Goal: Task Accomplishment & Management: Manage account settings

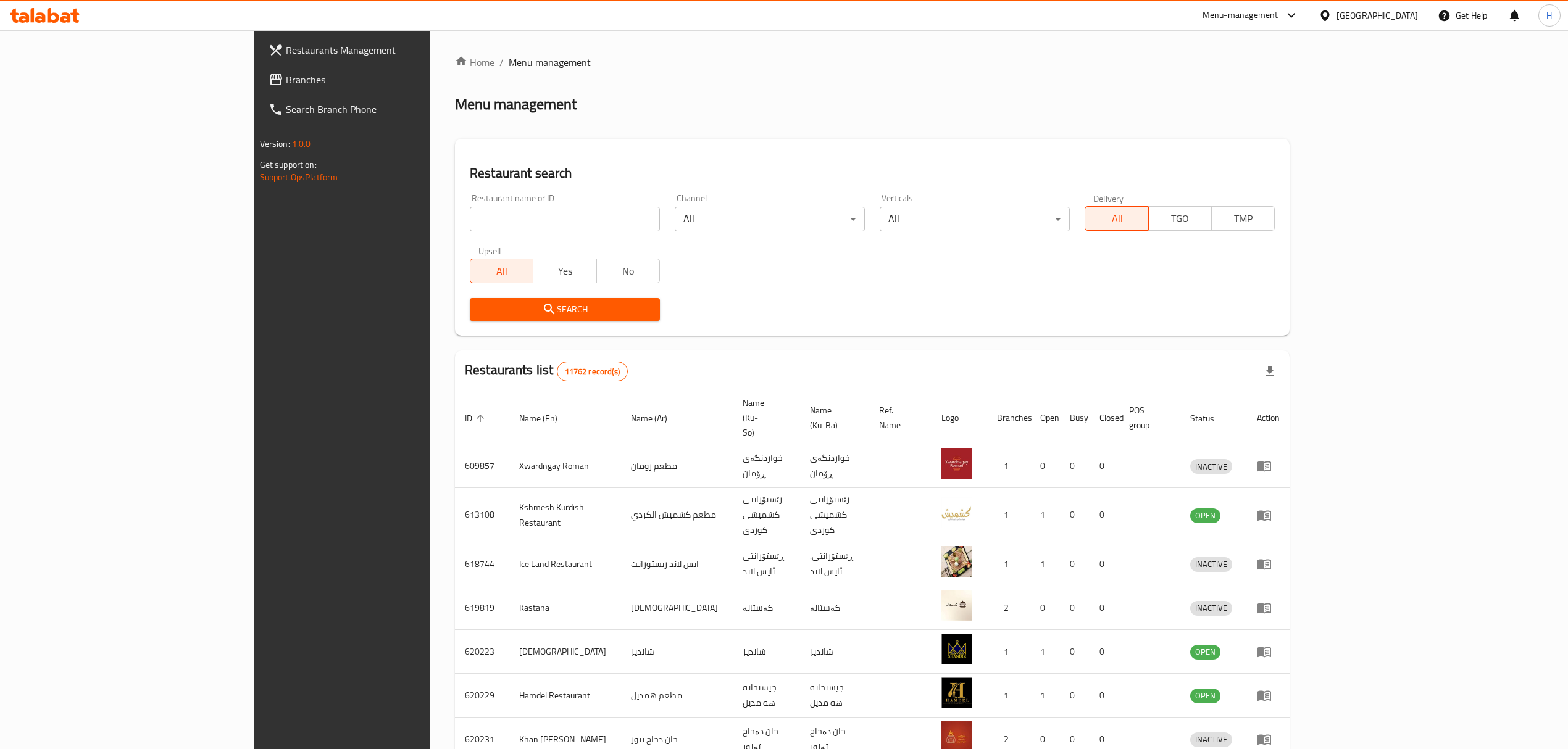
click at [522, 208] on input "search" at bounding box center [564, 219] width 190 height 24
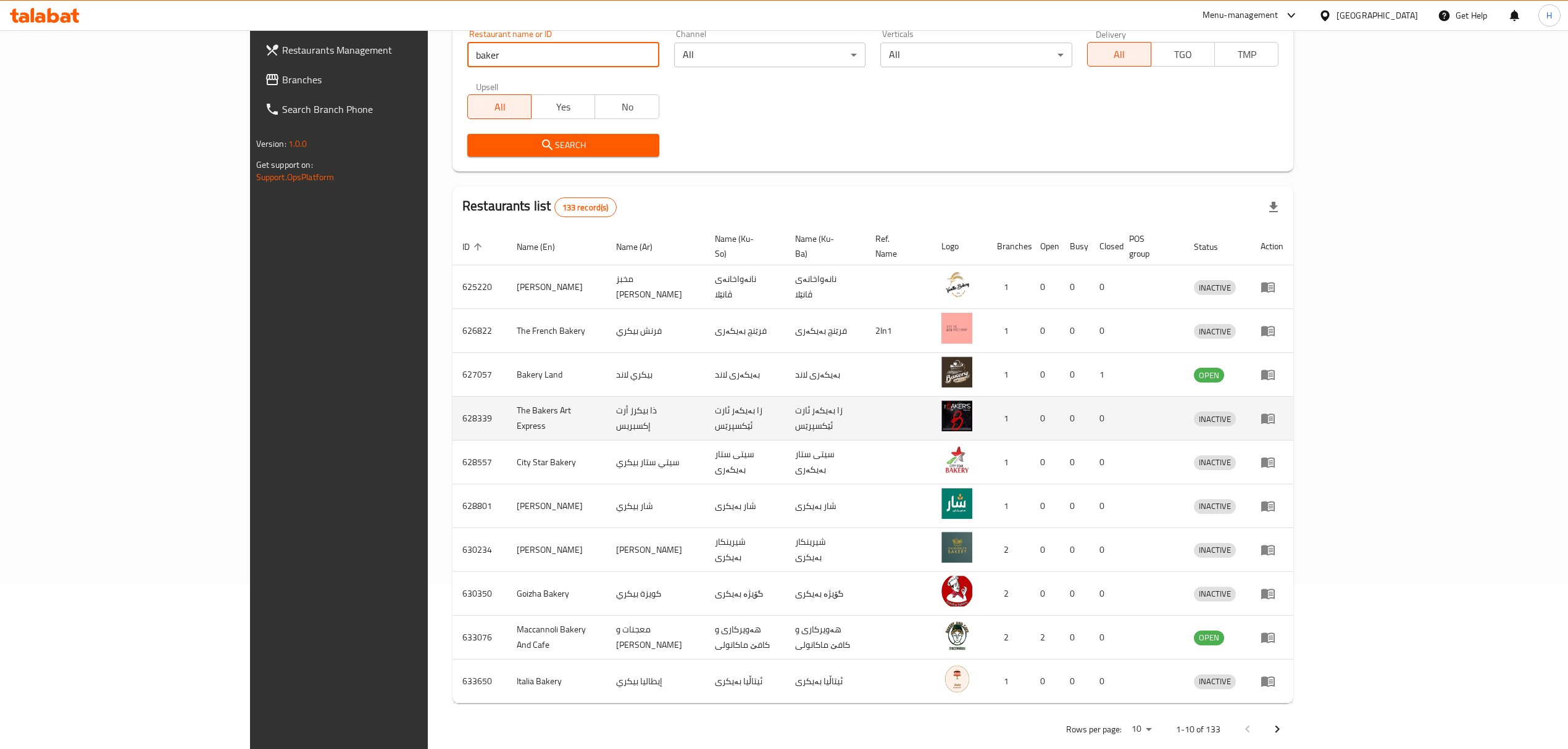
scroll to position [172, 0]
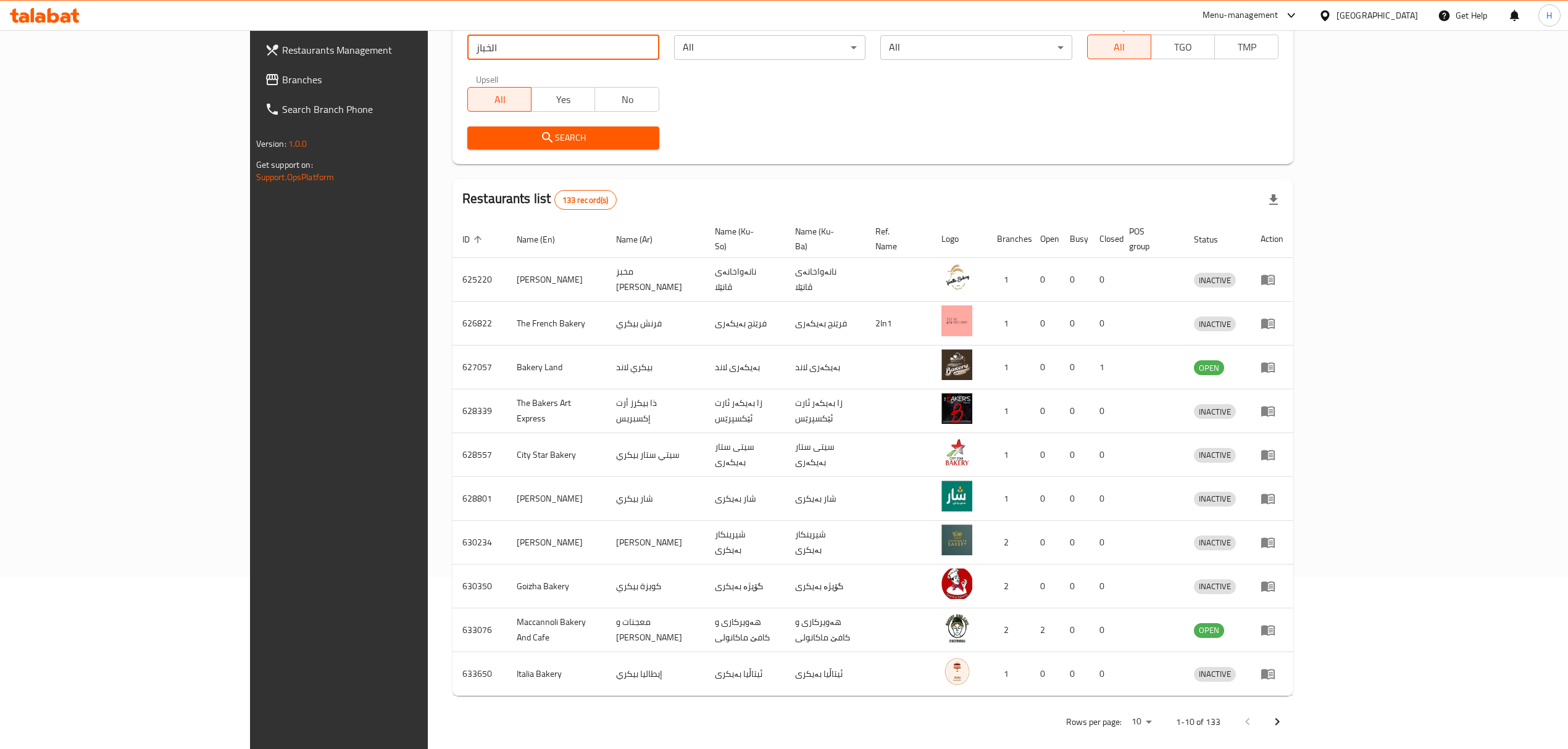
type input "الخباز"
click button "Search" at bounding box center [563, 138] width 192 height 23
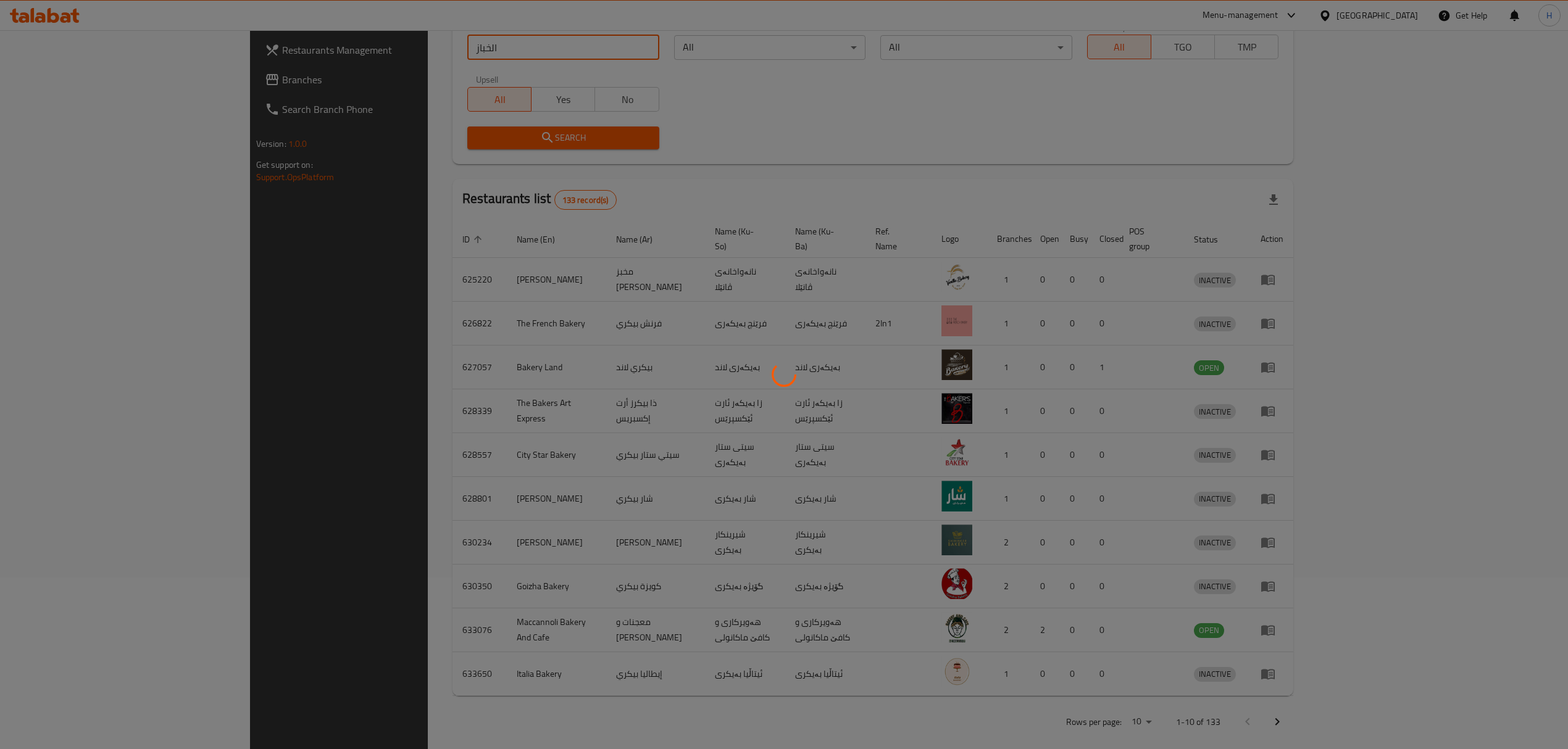
scroll to position [0, 0]
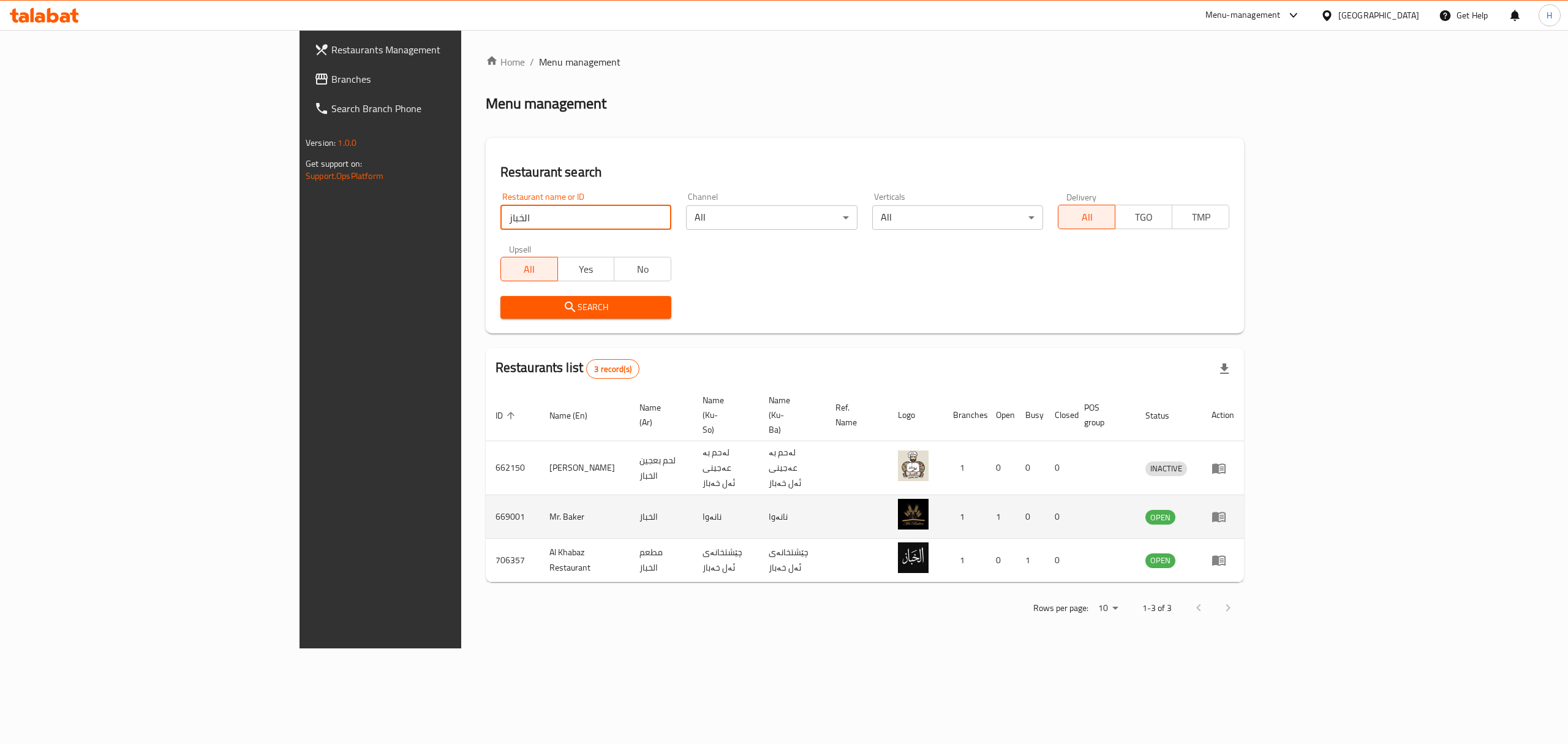
click at [1244, 495] on td "enhanced table" at bounding box center [1223, 516] width 42 height 43
click at [1226, 510] on icon "enhanced table" at bounding box center [1218, 516] width 15 height 15
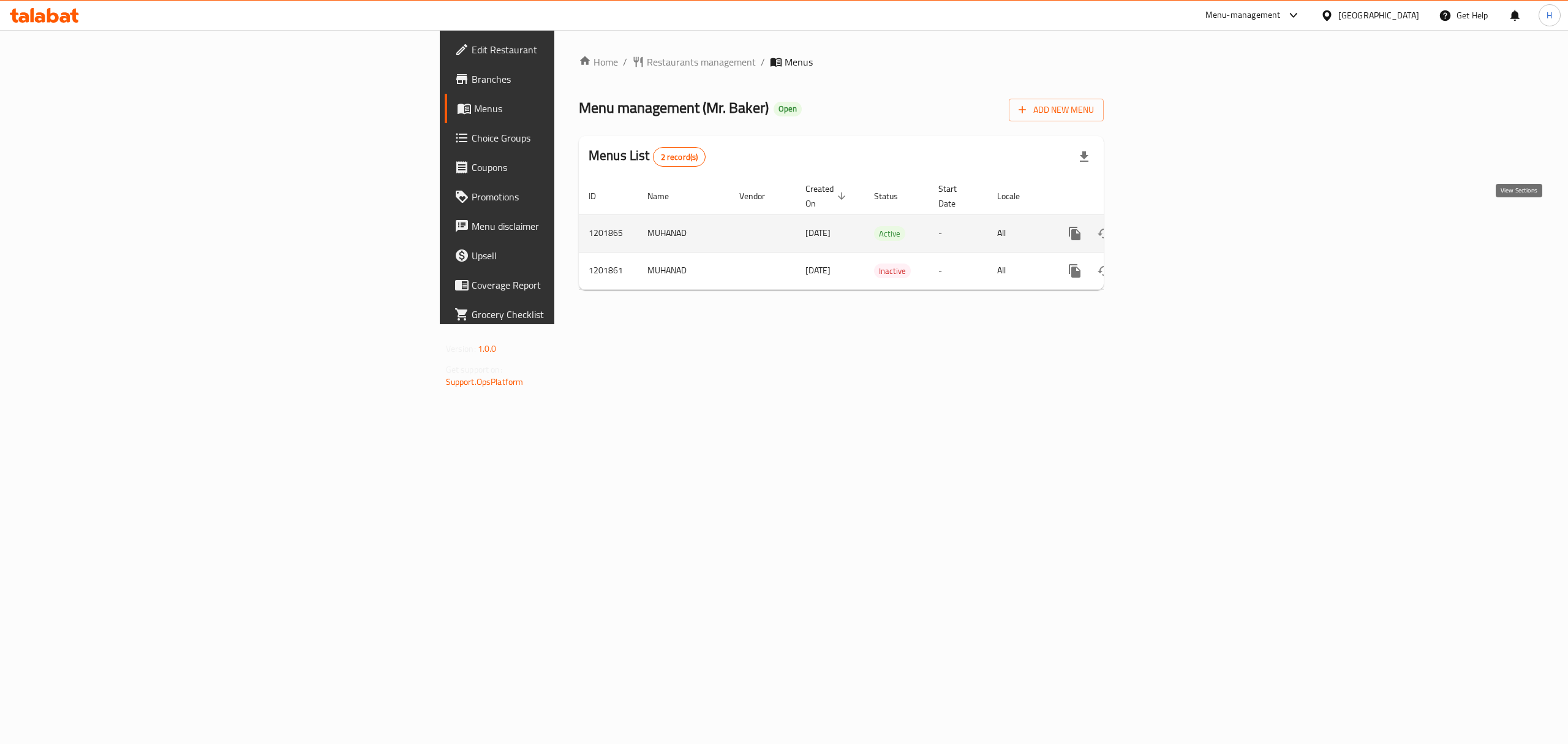
click at [1178, 219] on link "enhanced table" at bounding box center [1163, 234] width 29 height 29
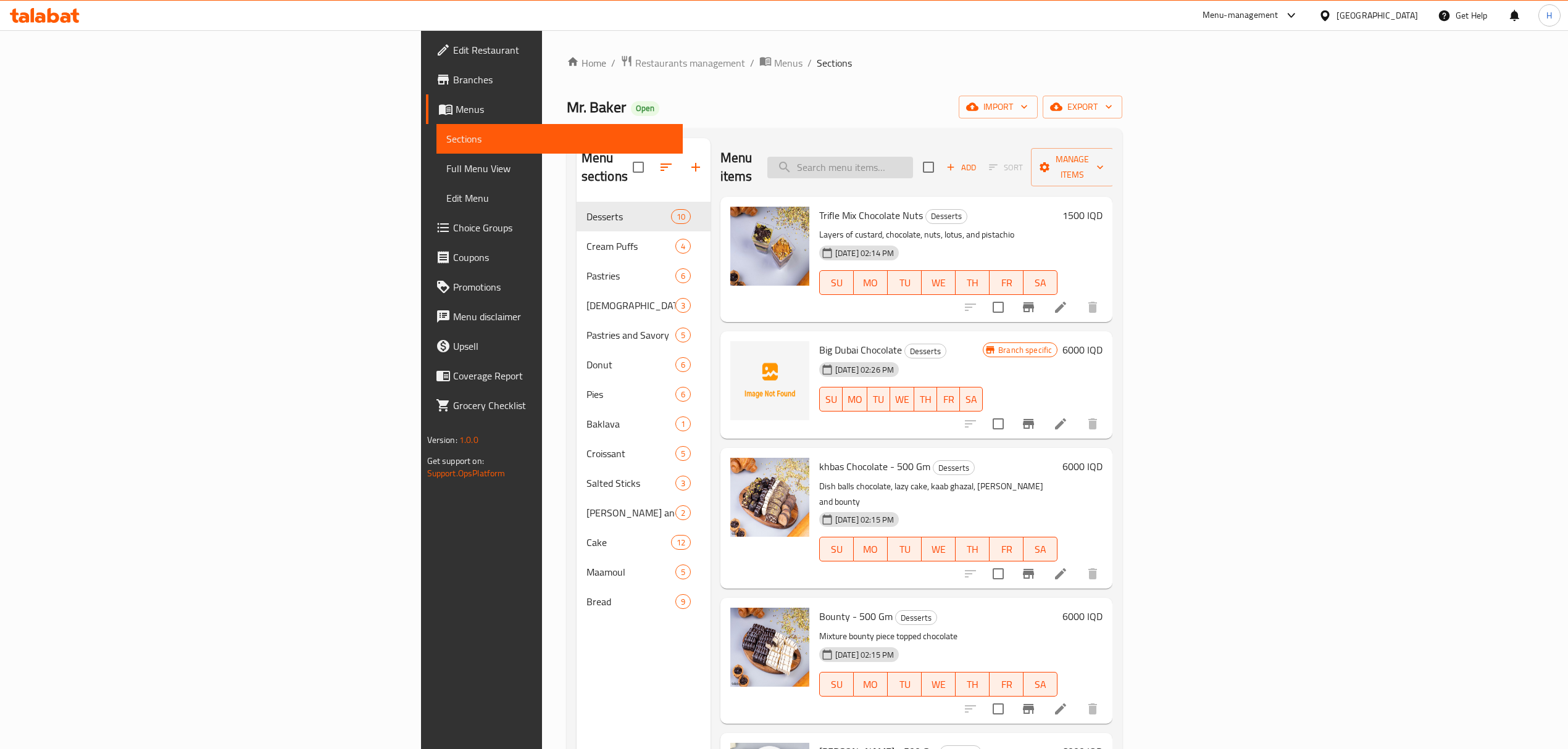
click at [912, 157] on input "search" at bounding box center [840, 168] width 146 height 22
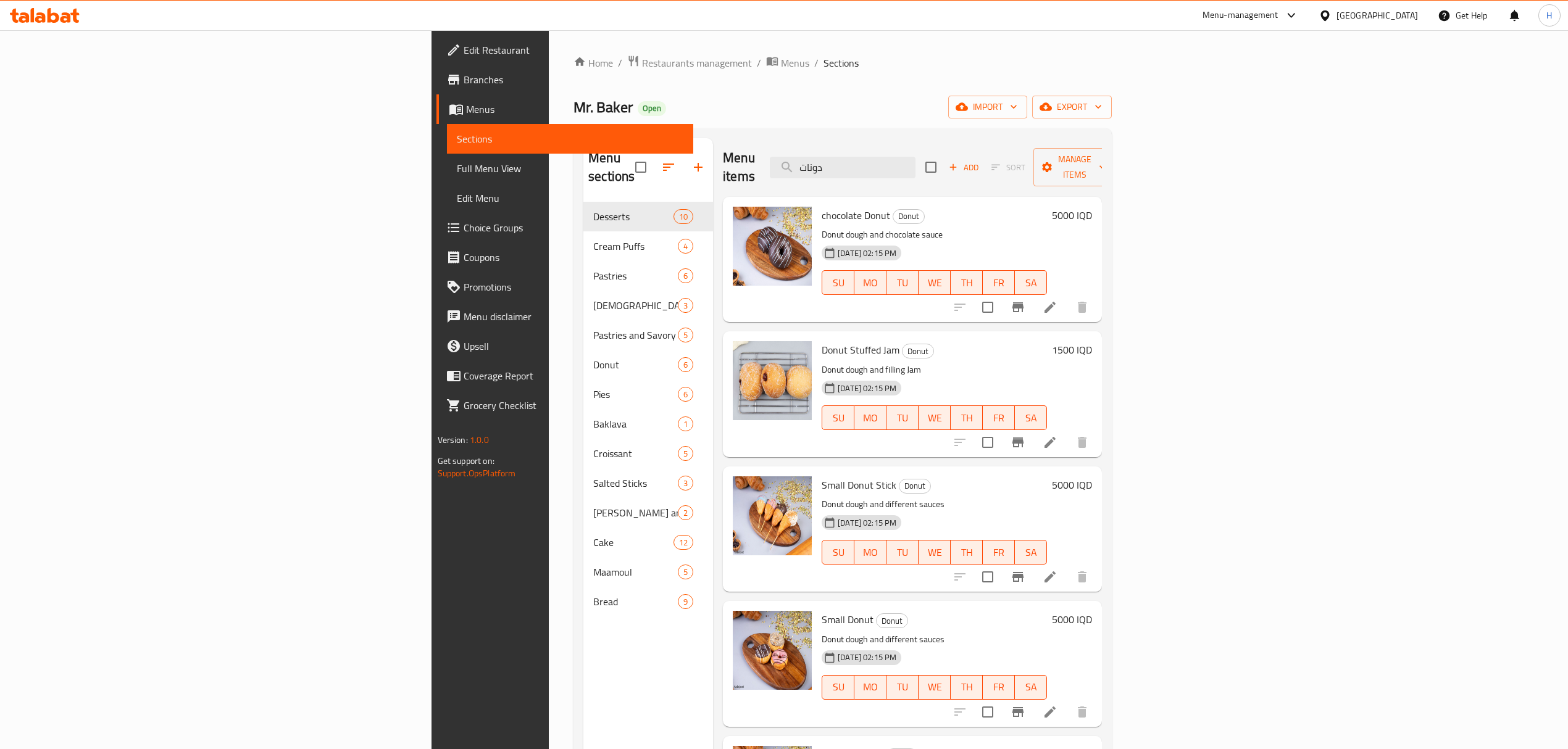
type input "دونات"
click at [1092, 207] on h6 "5000 IQD" at bounding box center [1071, 215] width 40 height 17
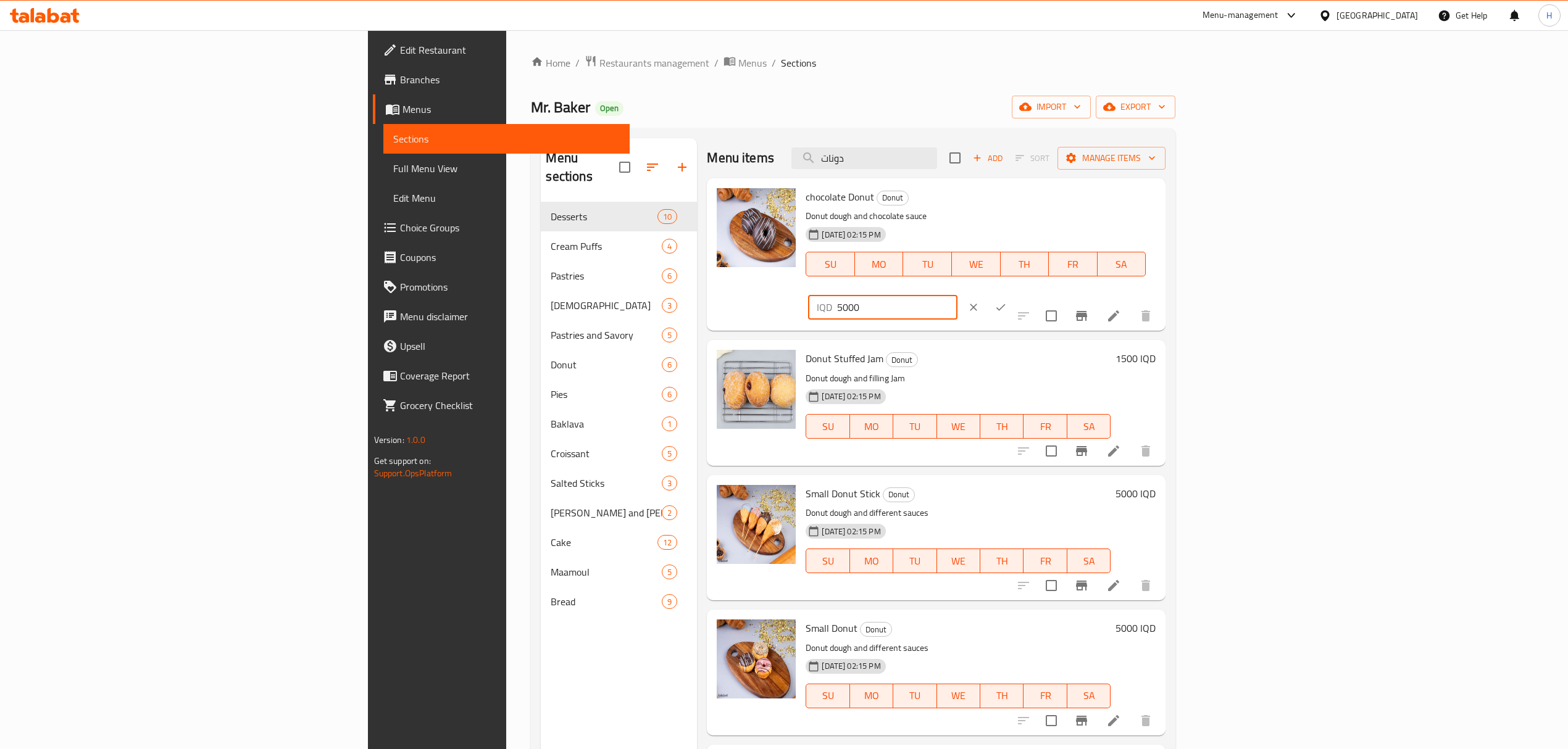
click at [957, 295] on input "5000" at bounding box center [897, 307] width 120 height 24
type input "1000"
click button "ok" at bounding box center [1000, 306] width 27 height 27
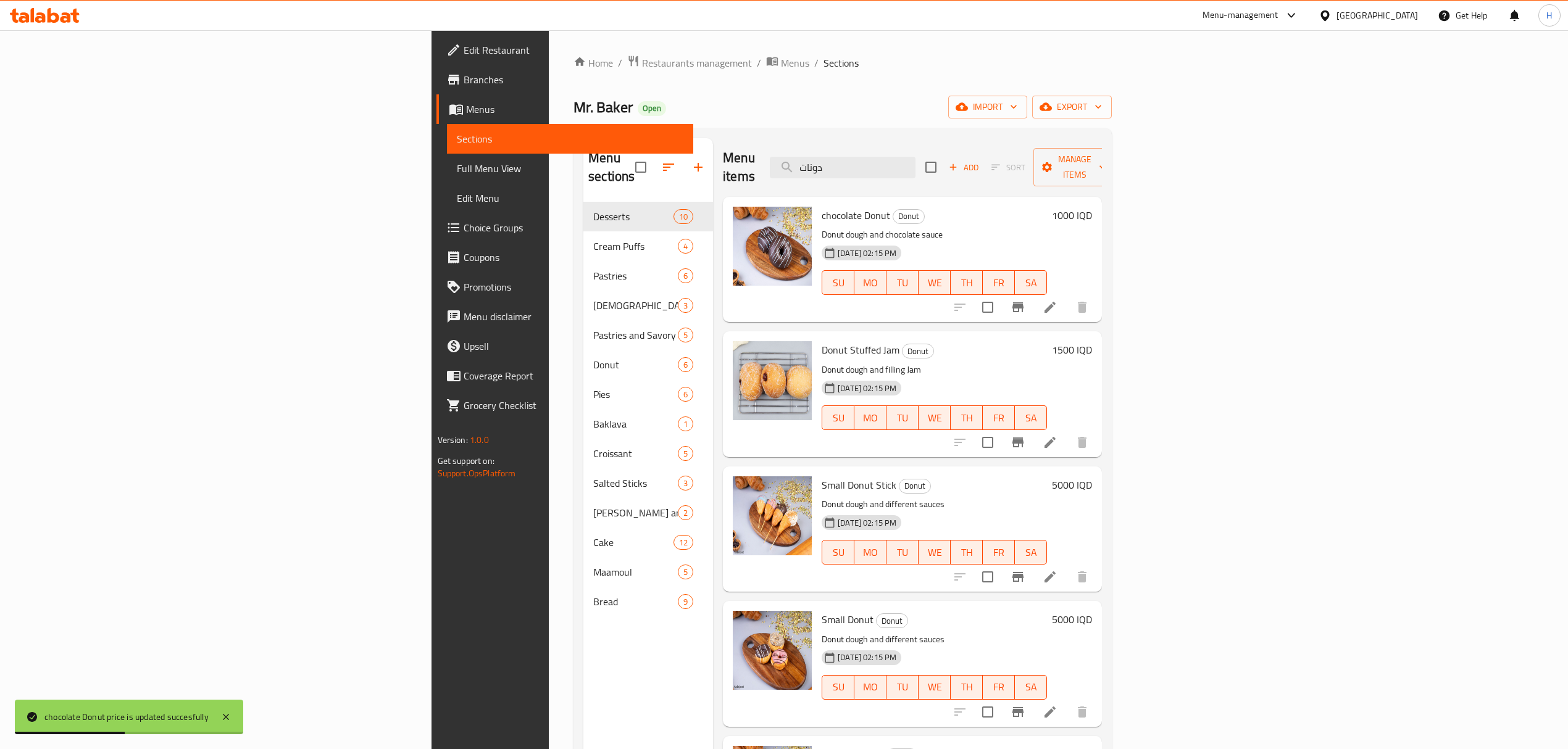
click at [1067, 296] on li at bounding box center [1050, 307] width 35 height 23
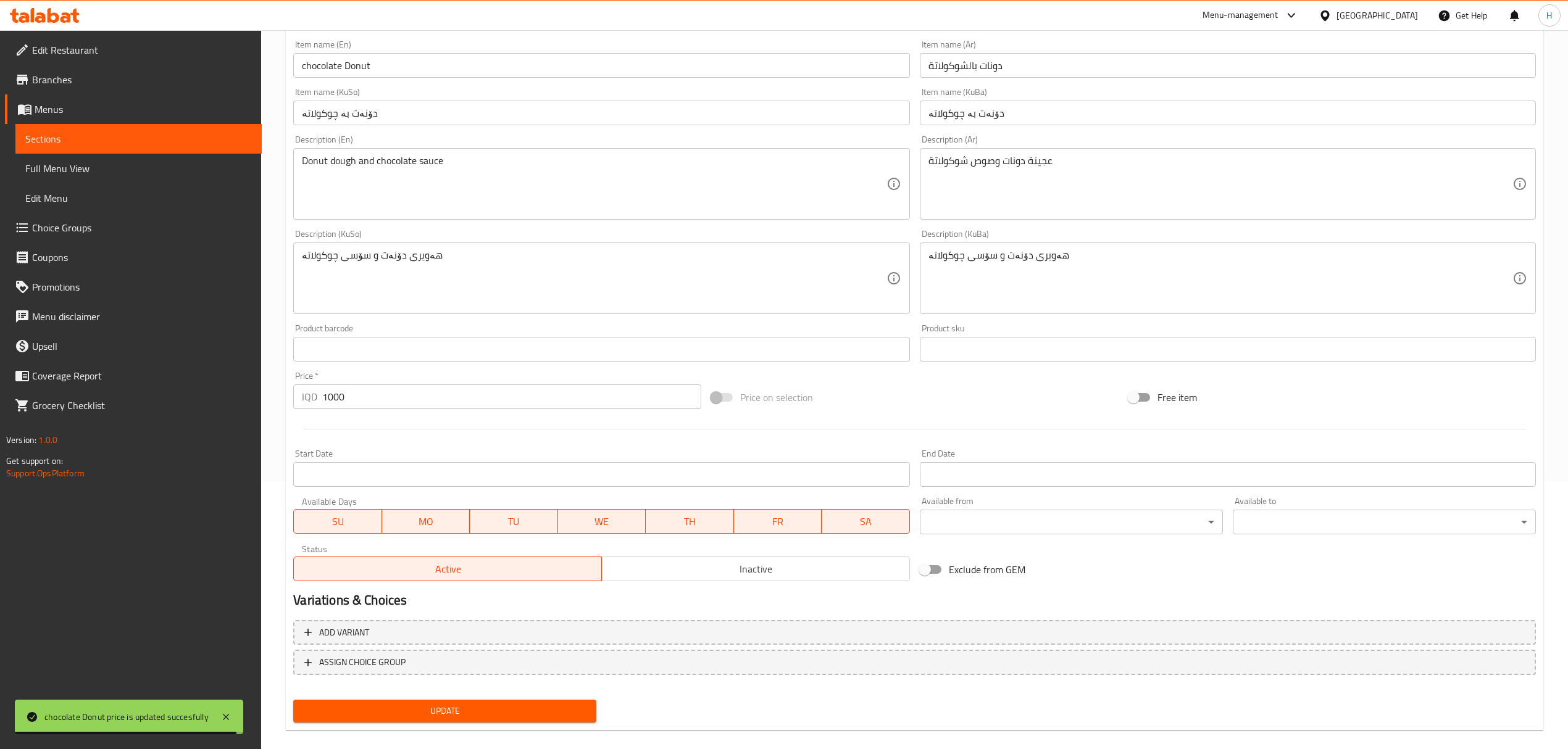
scroll to position [281, 0]
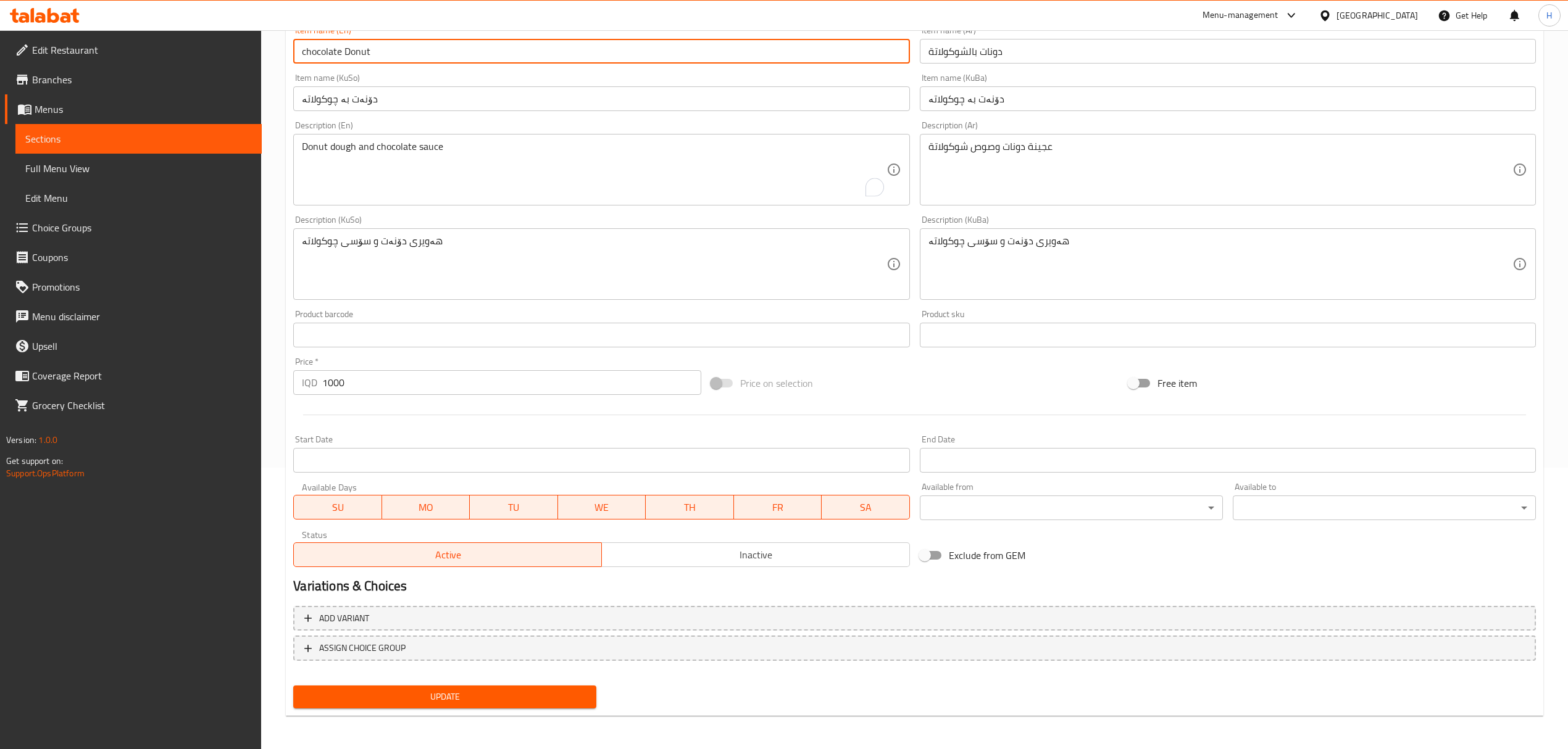
drag, startPoint x: 306, startPoint y: 53, endPoint x: 293, endPoint y: 53, distance: 13.0
click at [293, 53] on input "chocolate Donut" at bounding box center [602, 51] width 616 height 24
type input "Chocolate Donut"
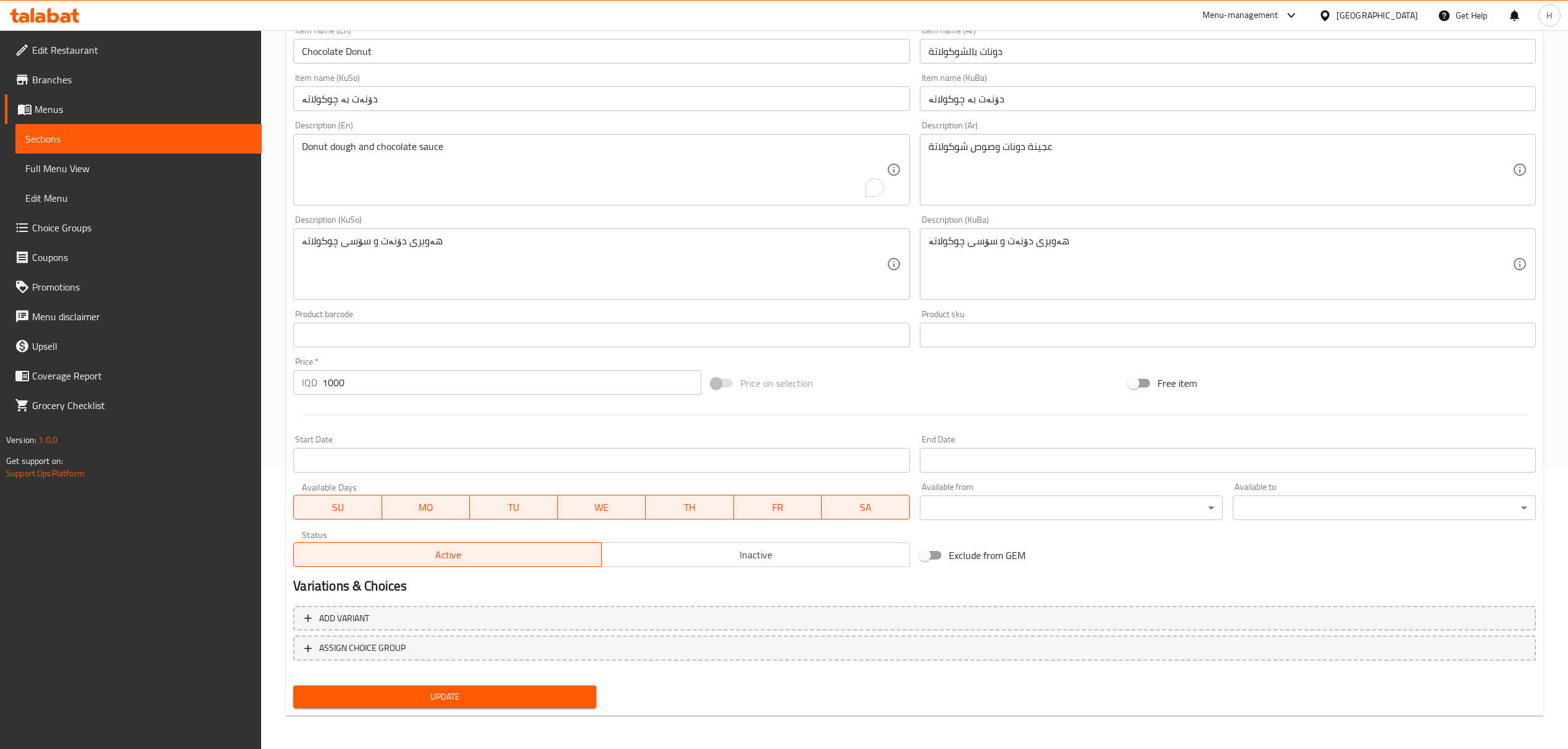
click at [297, 144] on div "Donut dough and chocolate sauce Description (En)" at bounding box center [602, 169] width 616 height 71
click at [300, 146] on div "Donut dough and chocolate sauce Description (En)" at bounding box center [602, 169] width 616 height 71
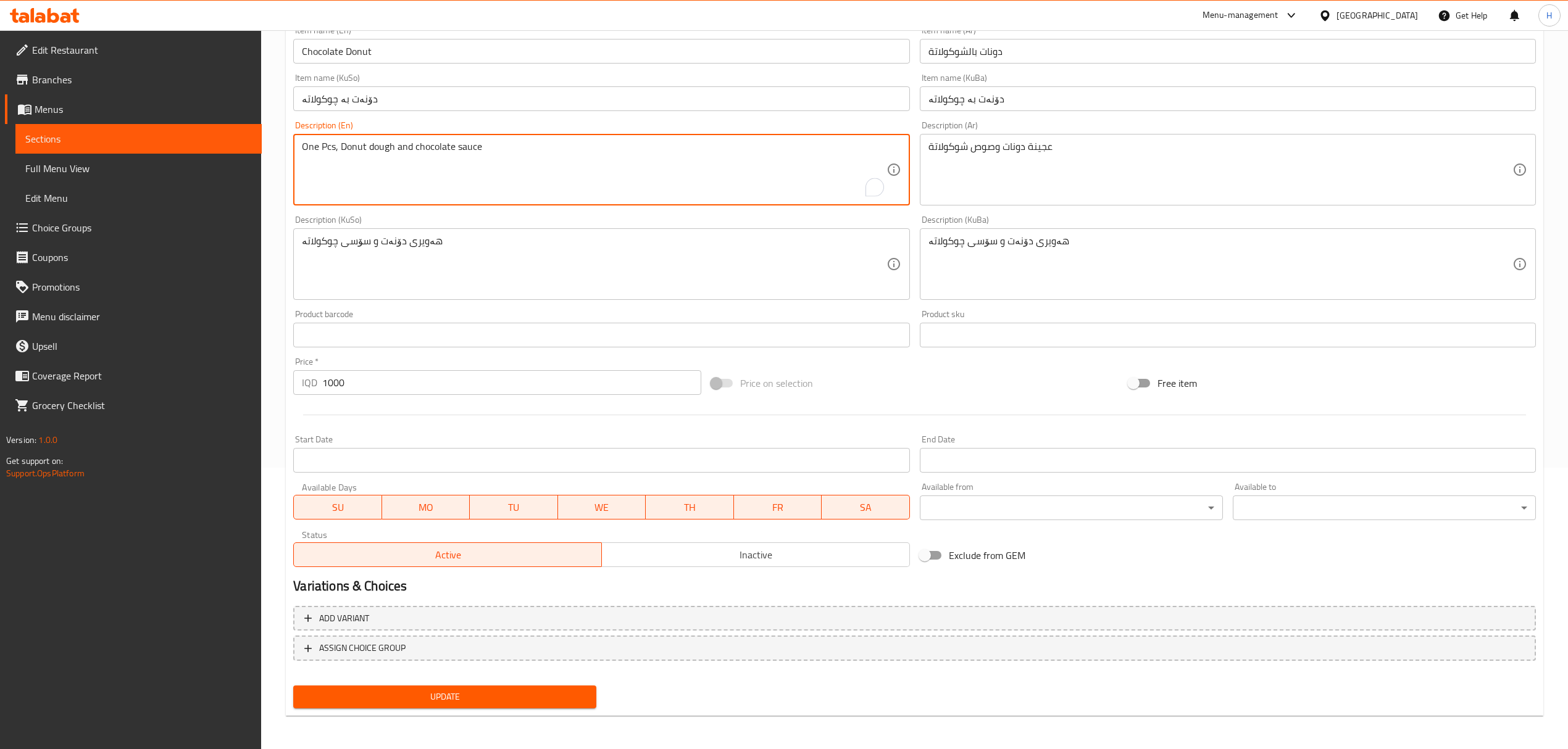
type textarea "One Pcs, Donut dough and chocolate sauce"
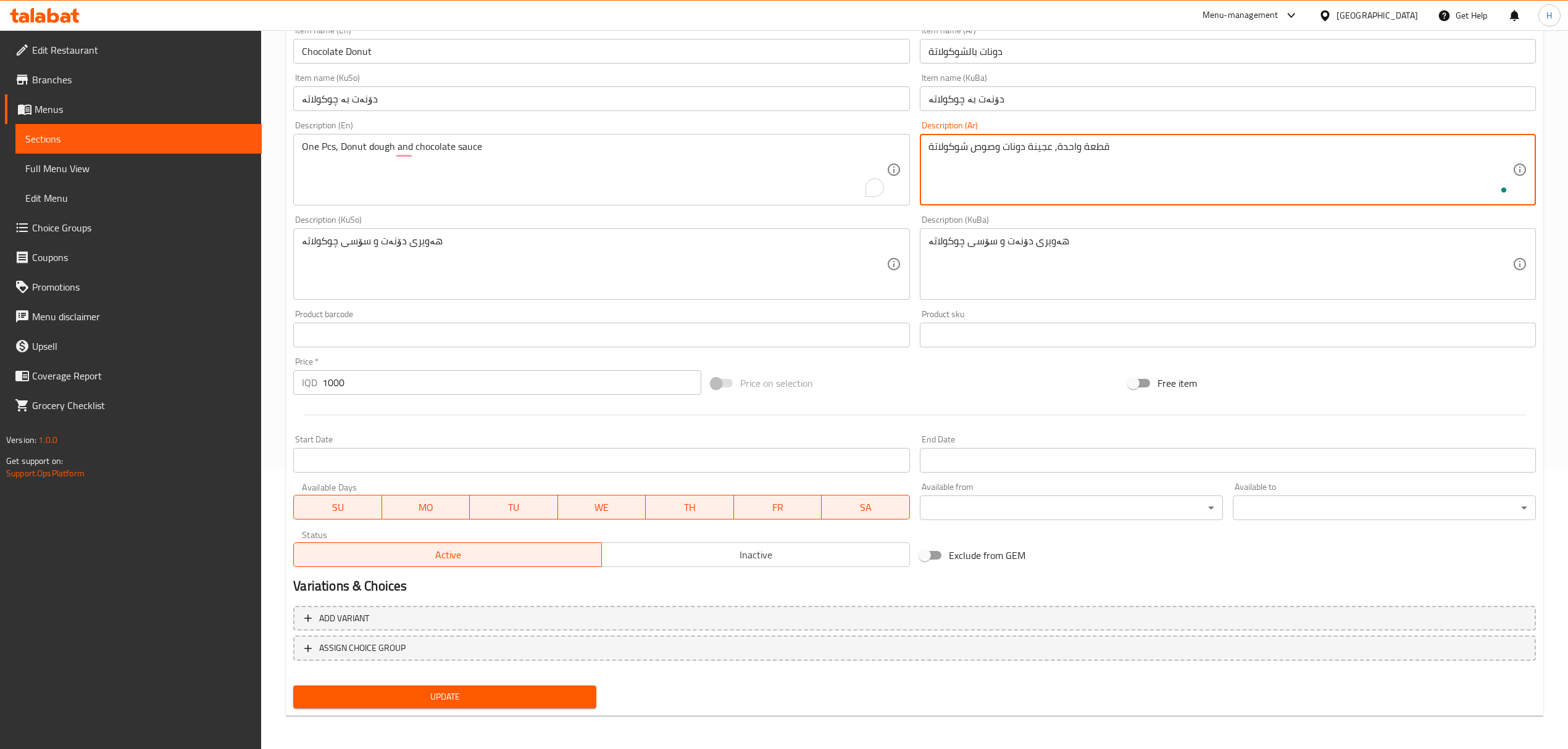
type textarea "قطعة واحدة, عجينة دونات وصوص شوكولاتة"
click at [563, 701] on span "Update" at bounding box center [445, 697] width 283 height 16
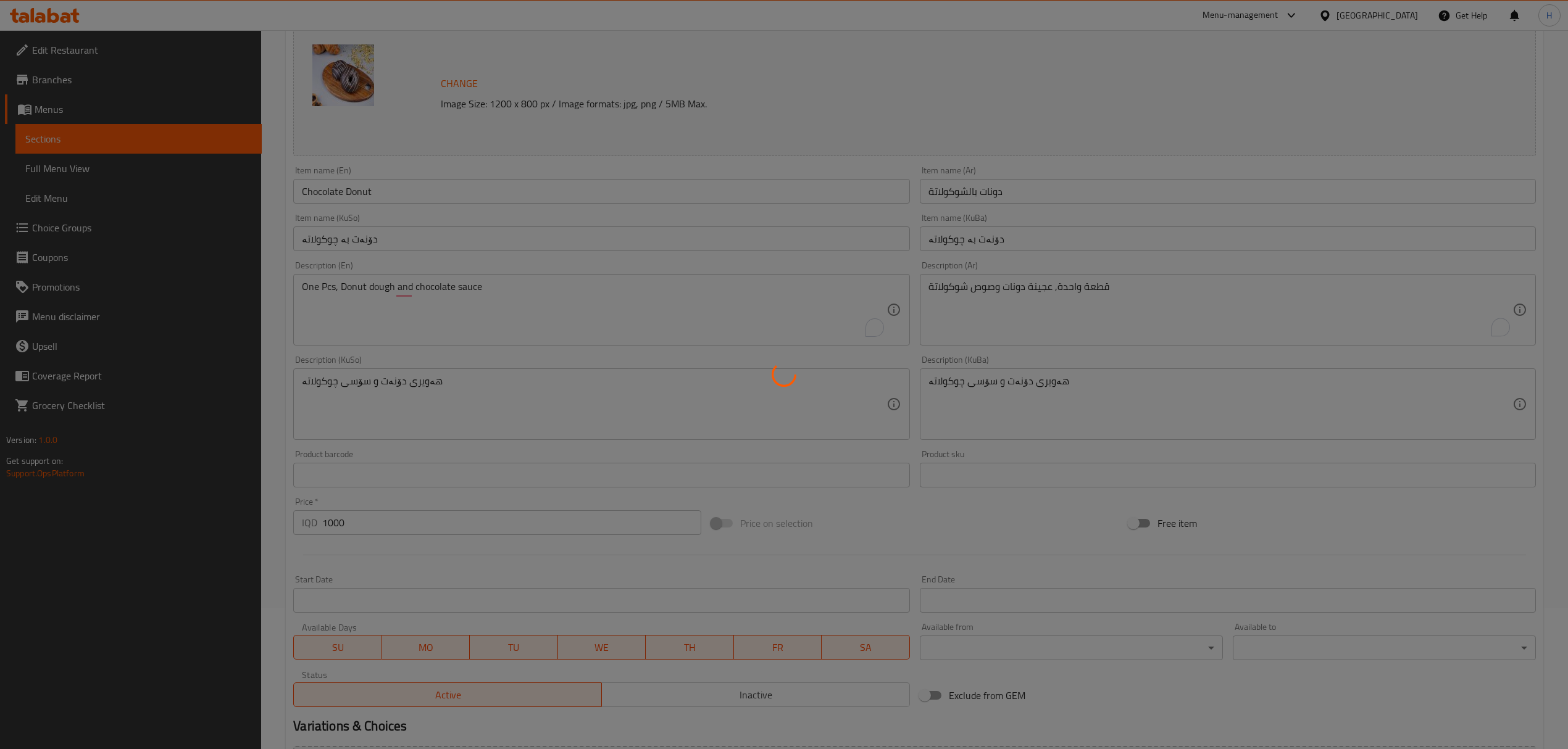
scroll to position [0, 0]
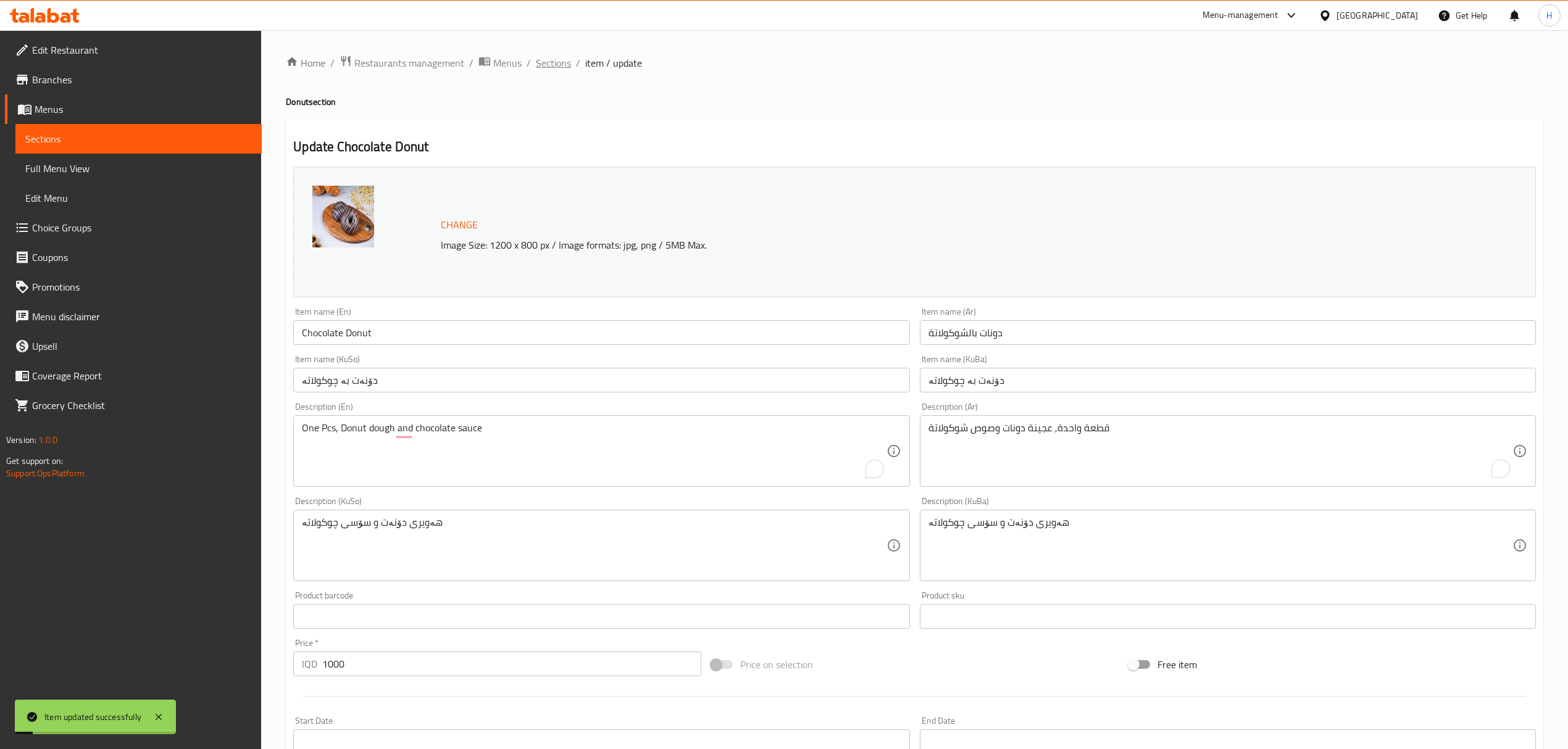
click at [551, 65] on span "Sections" at bounding box center [553, 62] width 36 height 15
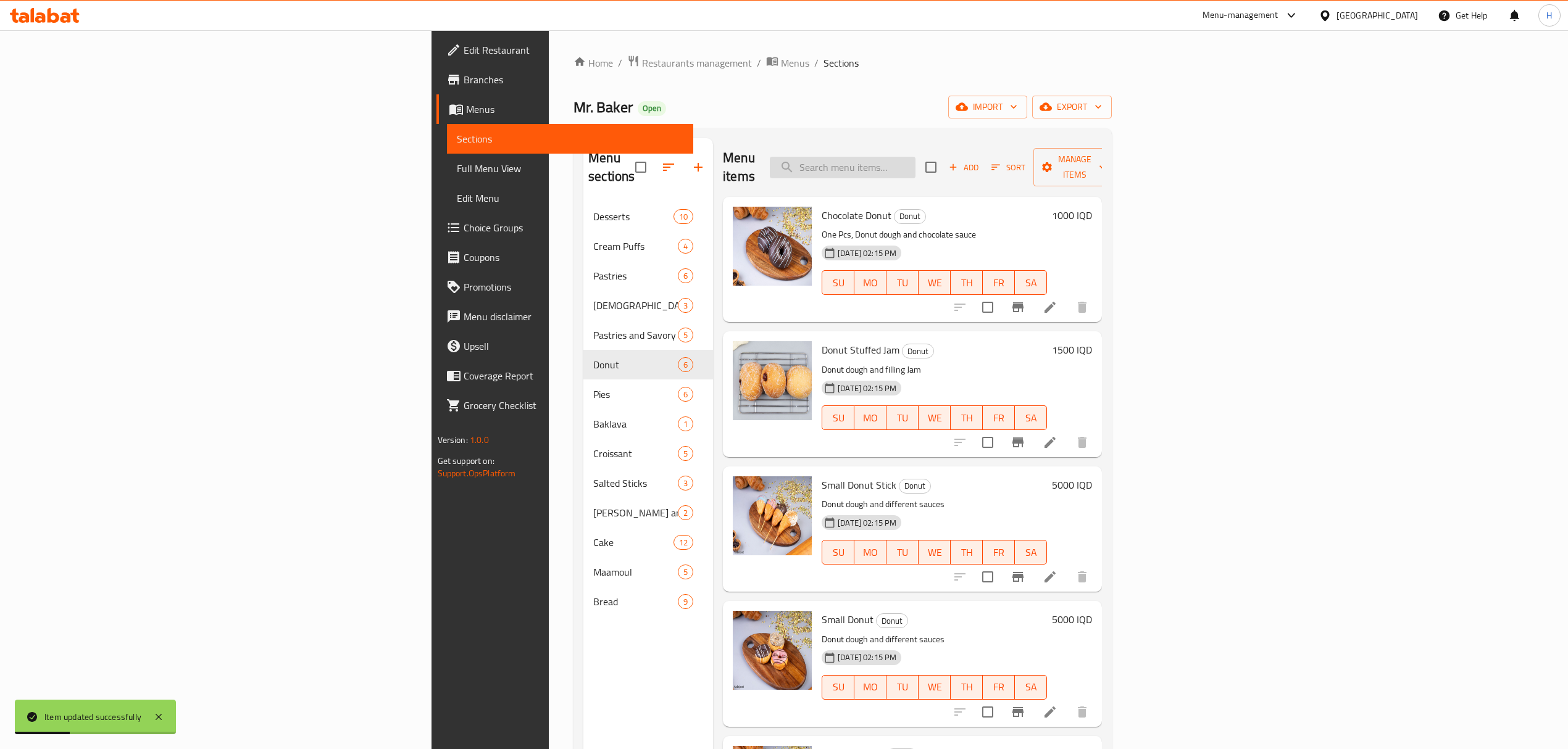
click at [915, 157] on input "search" at bounding box center [843, 168] width 146 height 22
type input "sj"
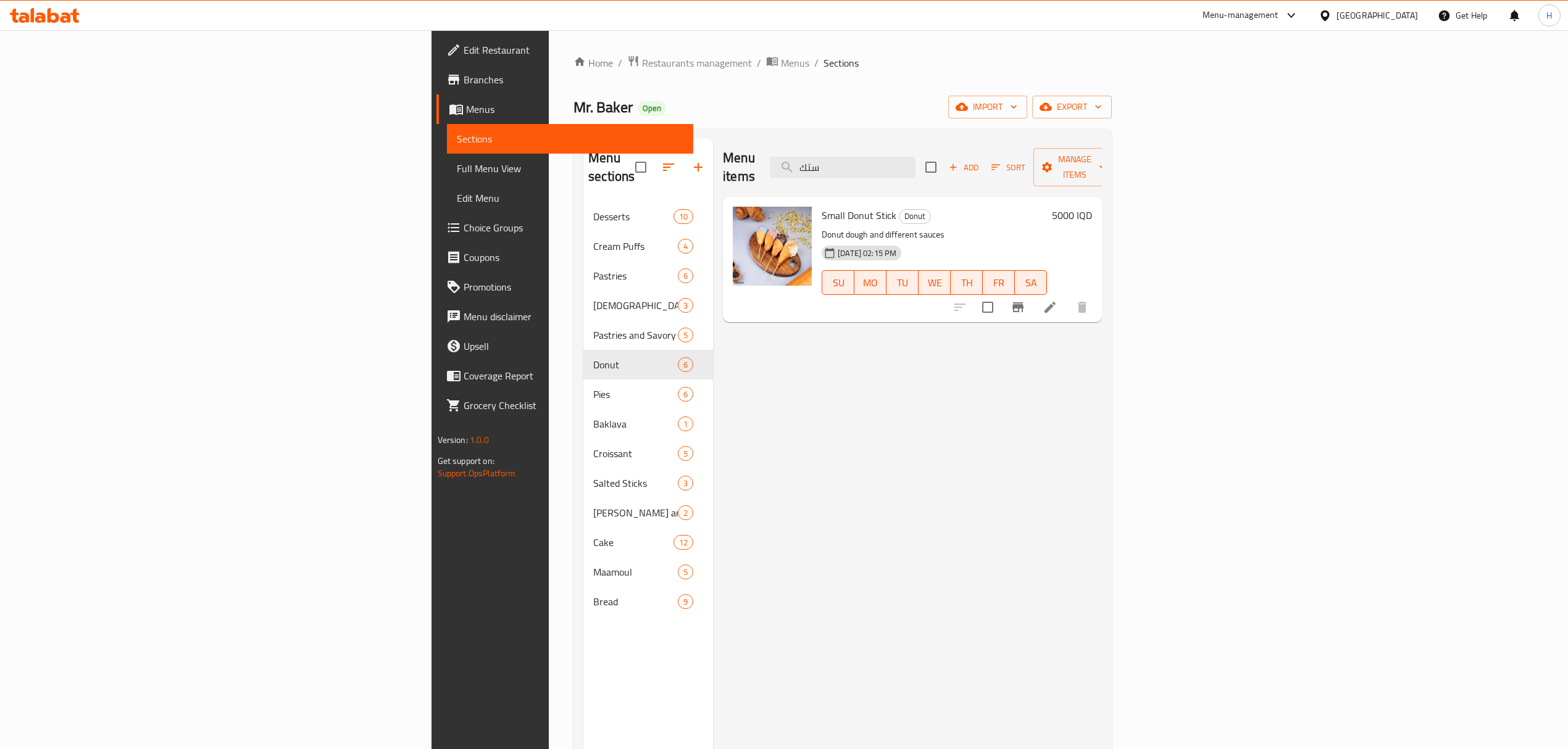
type input "ستك"
click at [1092, 207] on h6 "5000 IQD" at bounding box center [1071, 215] width 40 height 17
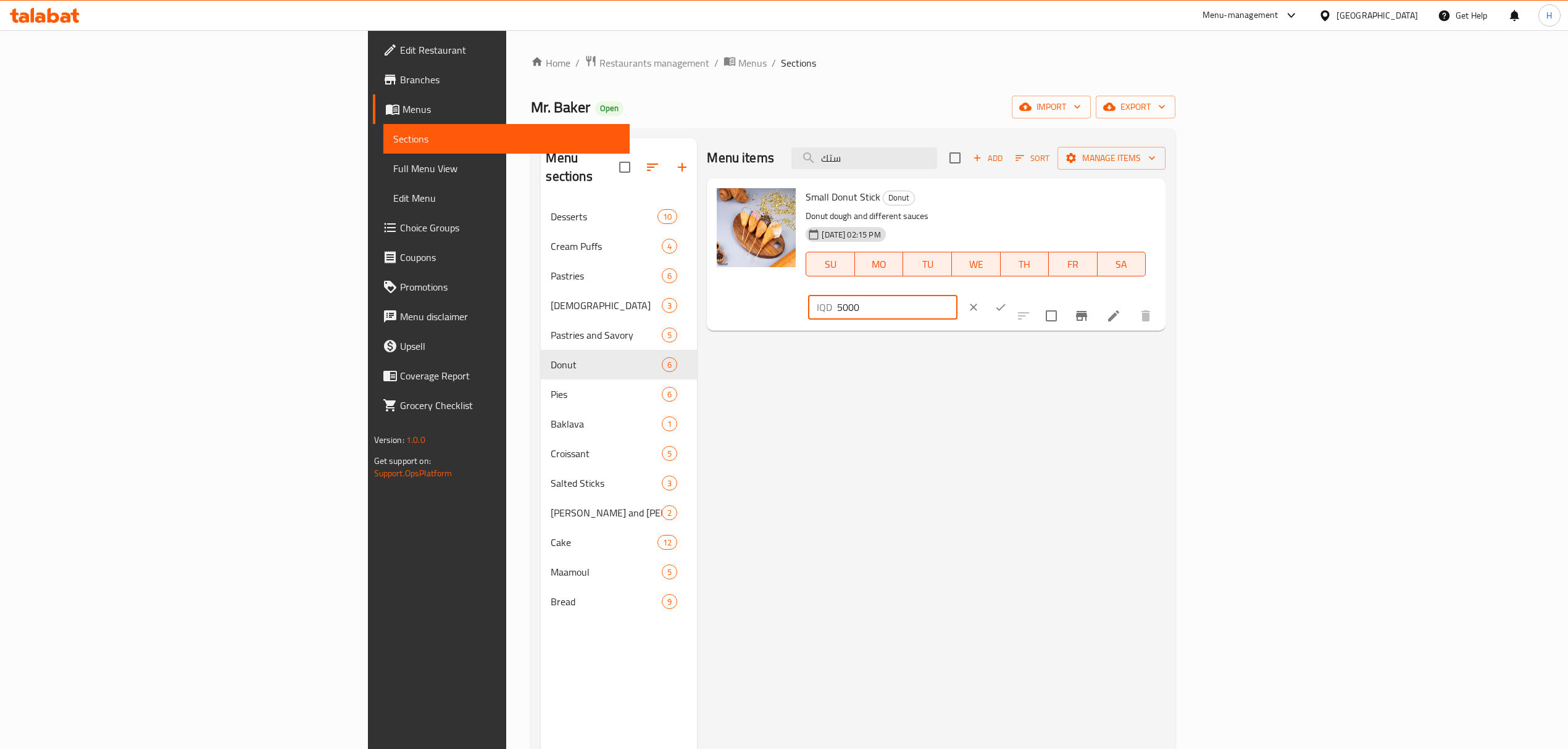
click at [957, 295] on input "5000" at bounding box center [897, 307] width 120 height 24
type input "500"
click button "ok" at bounding box center [1000, 306] width 27 height 27
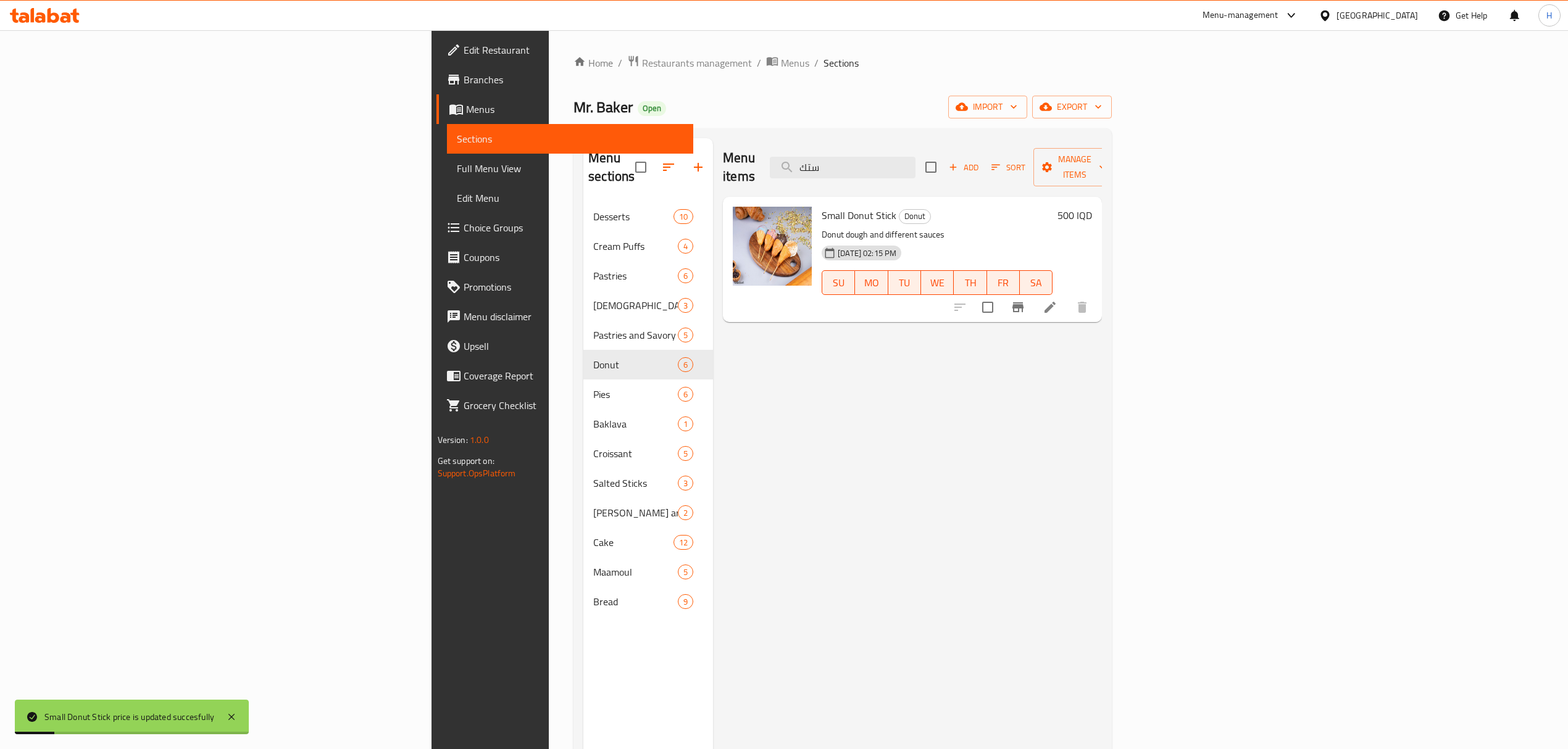
click at [1092, 207] on h6 "500 IQD" at bounding box center [1075, 215] width 35 height 17
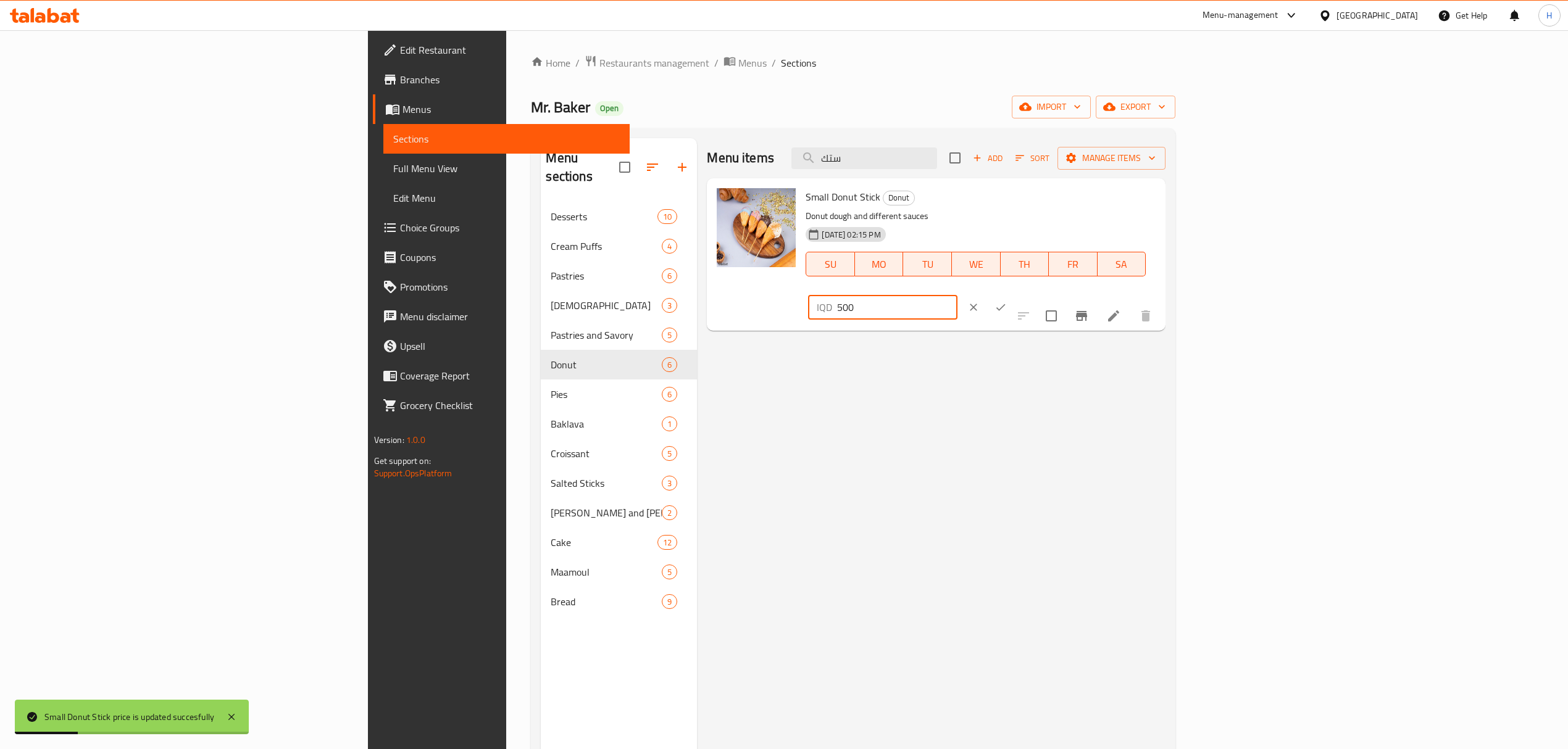
click at [957, 295] on input "500" at bounding box center [897, 307] width 120 height 24
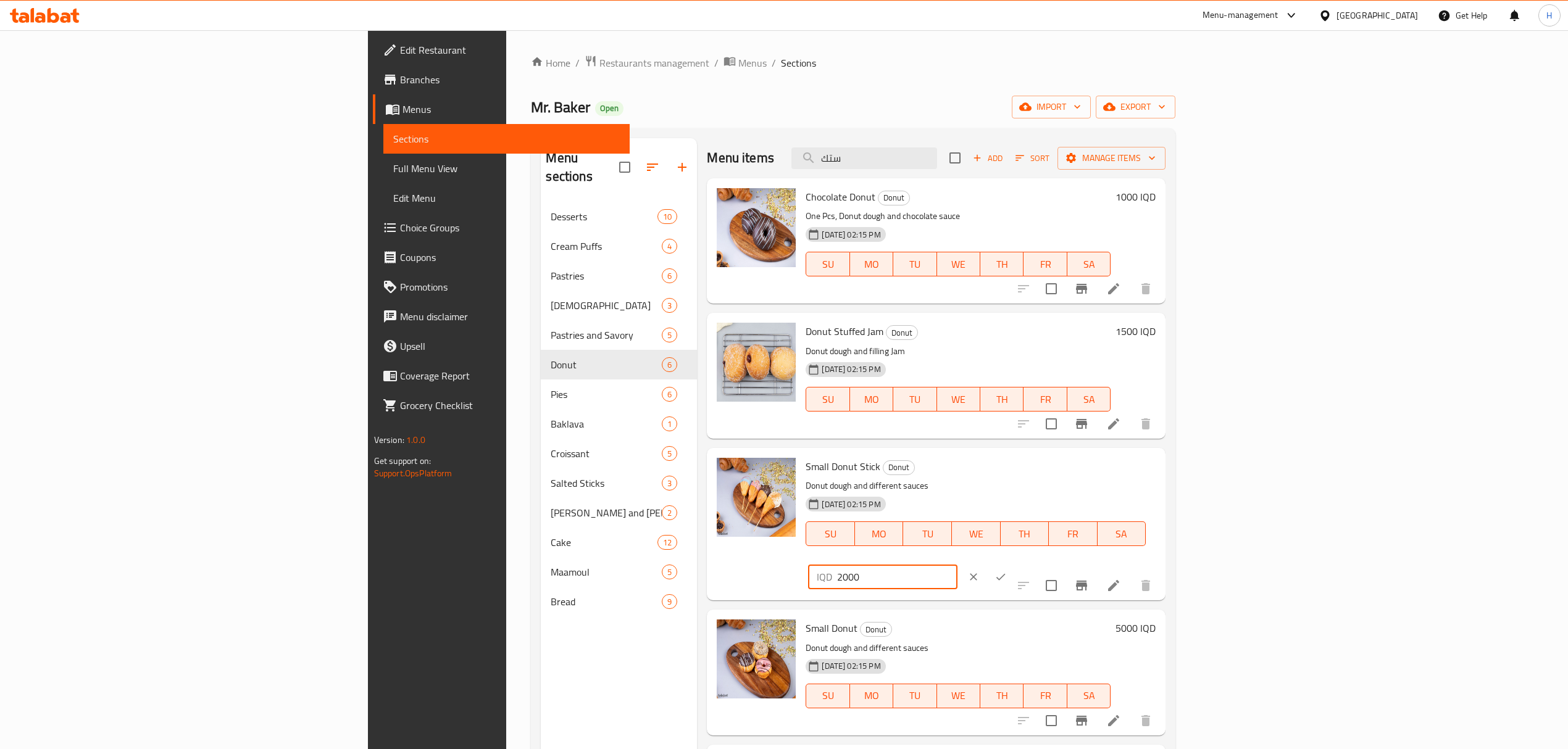
type input "2000"
click button "ok" at bounding box center [1000, 576] width 27 height 27
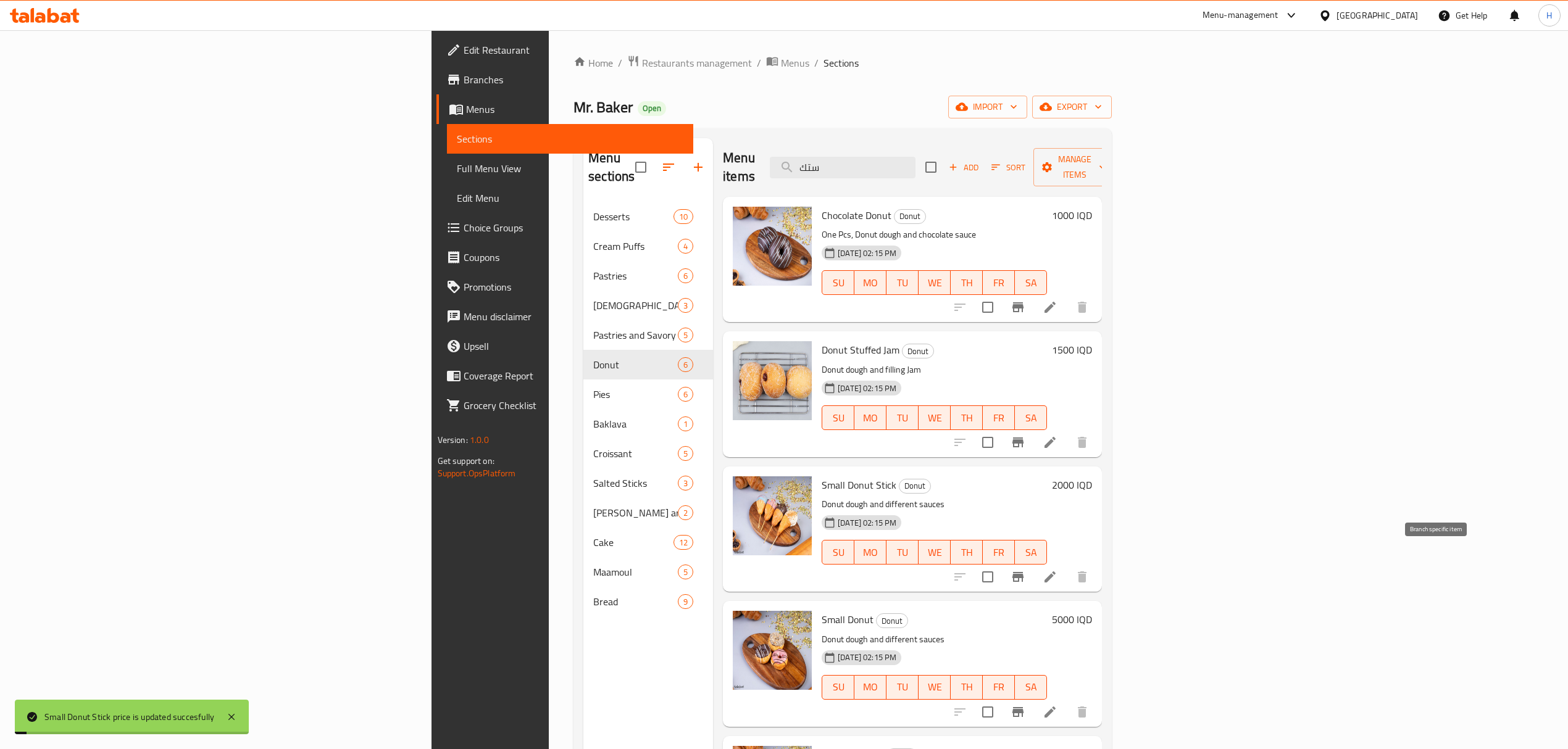
click at [1024, 572] on icon "Branch-specific-item" at bounding box center [1018, 576] width 11 height 10
click at [1057, 569] on icon at bounding box center [1050, 576] width 15 height 15
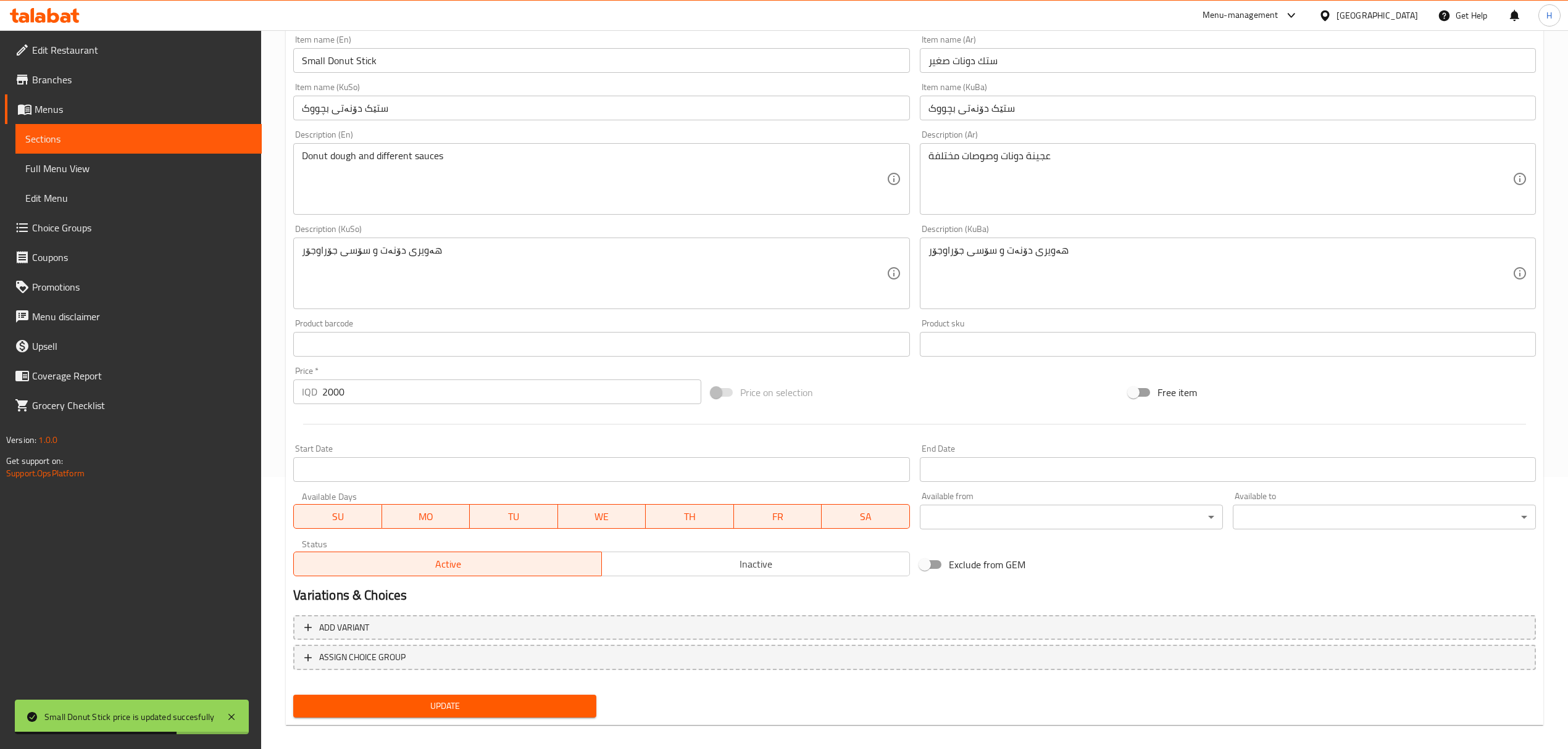
scroll to position [281, 0]
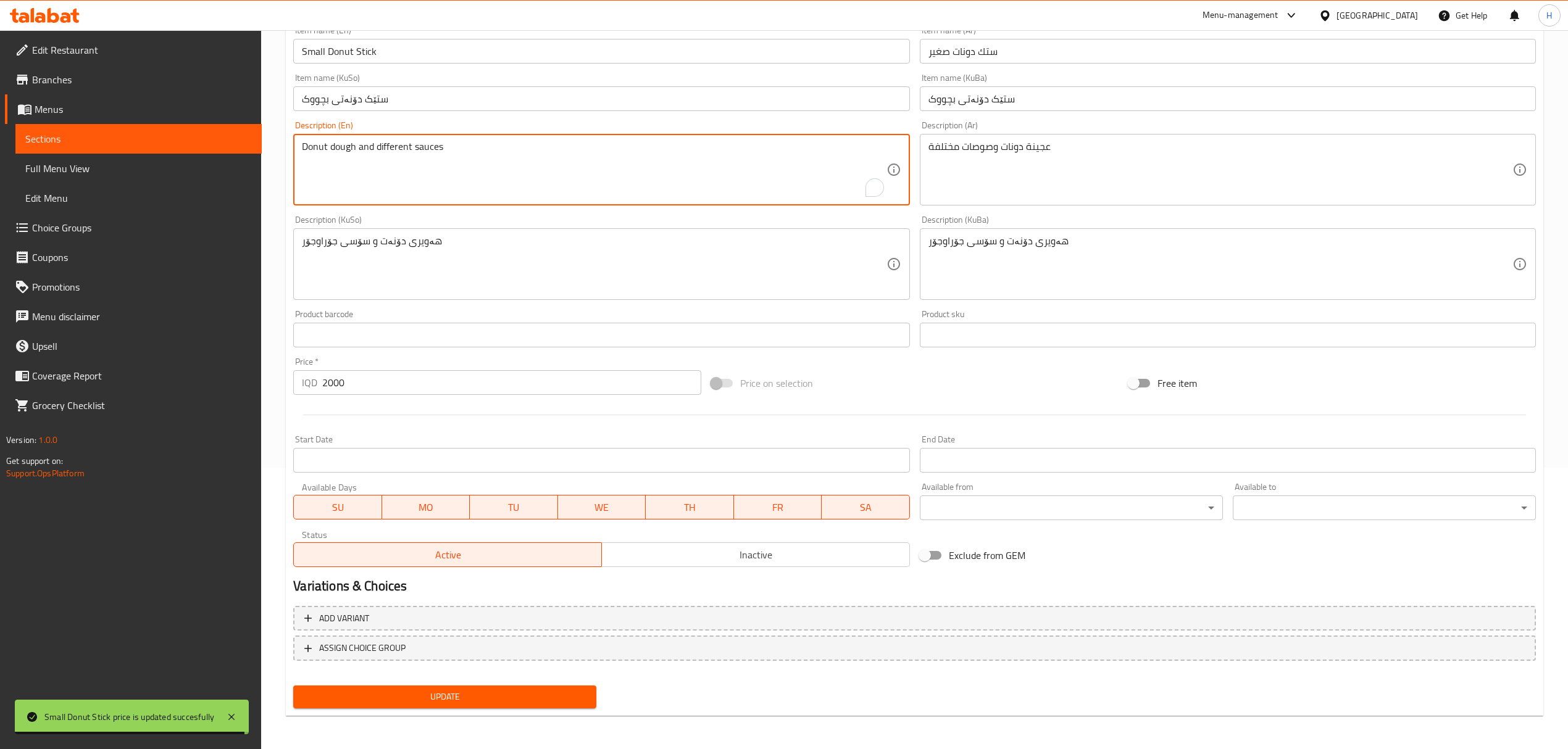
click at [304, 150] on textarea "Donut dough and different sauces" at bounding box center [594, 170] width 584 height 59
type textarea "4 Pcs, Donut dough and different sauces"
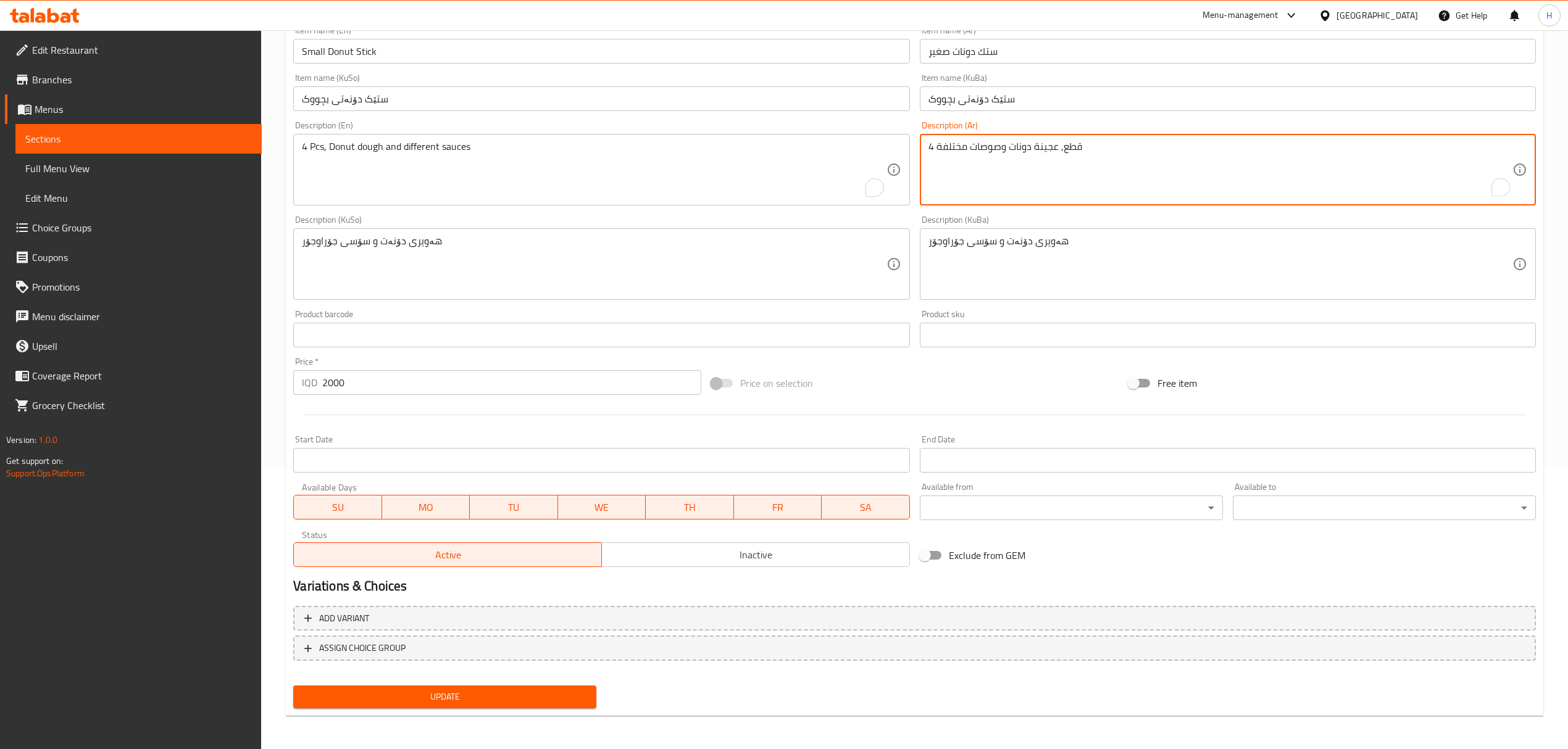
type textarea "4 قطع, عجينة دونات وصوصات مختلفة"
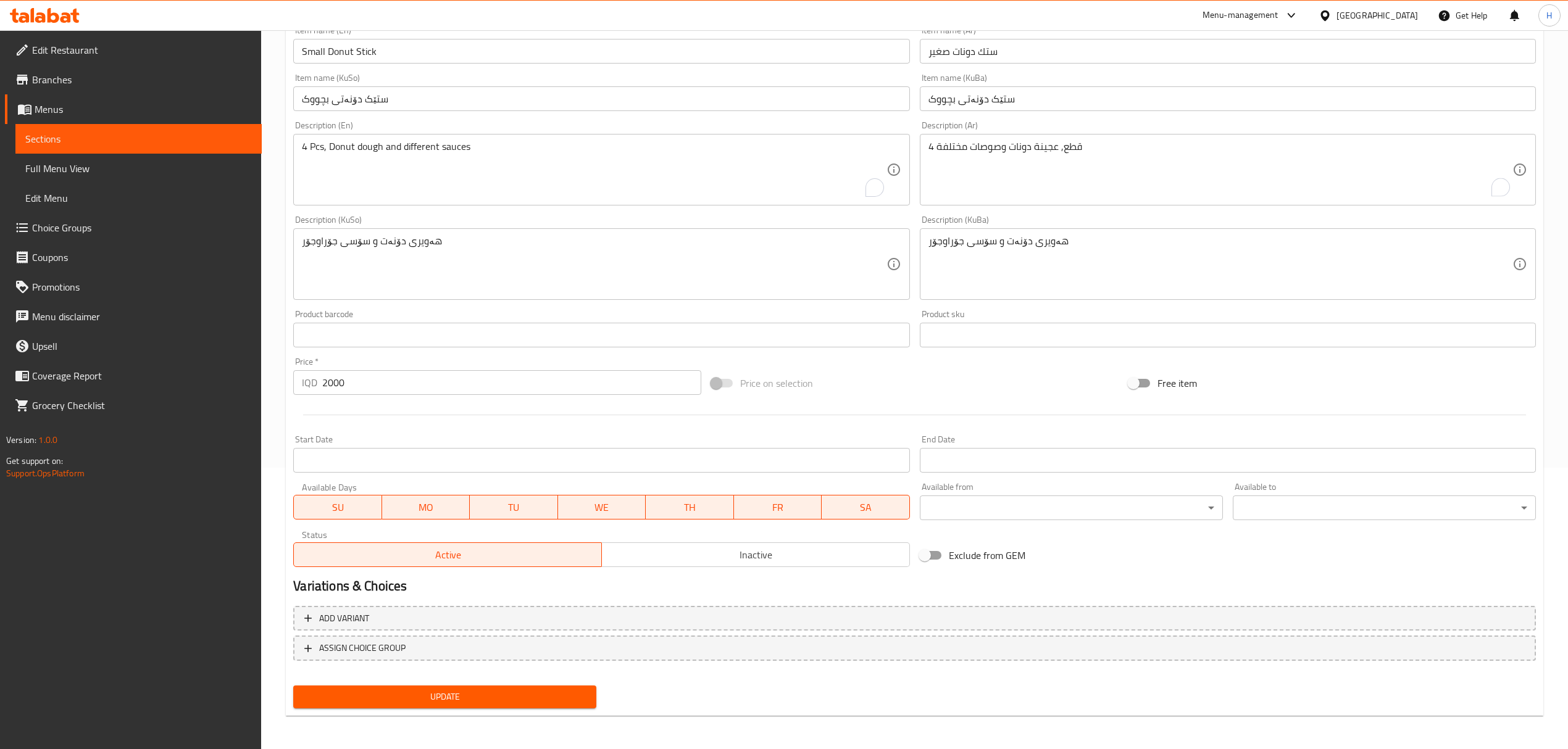
click at [526, 681] on div "Update" at bounding box center [445, 697] width 313 height 33
click at [522, 690] on span "Update" at bounding box center [445, 697] width 283 height 16
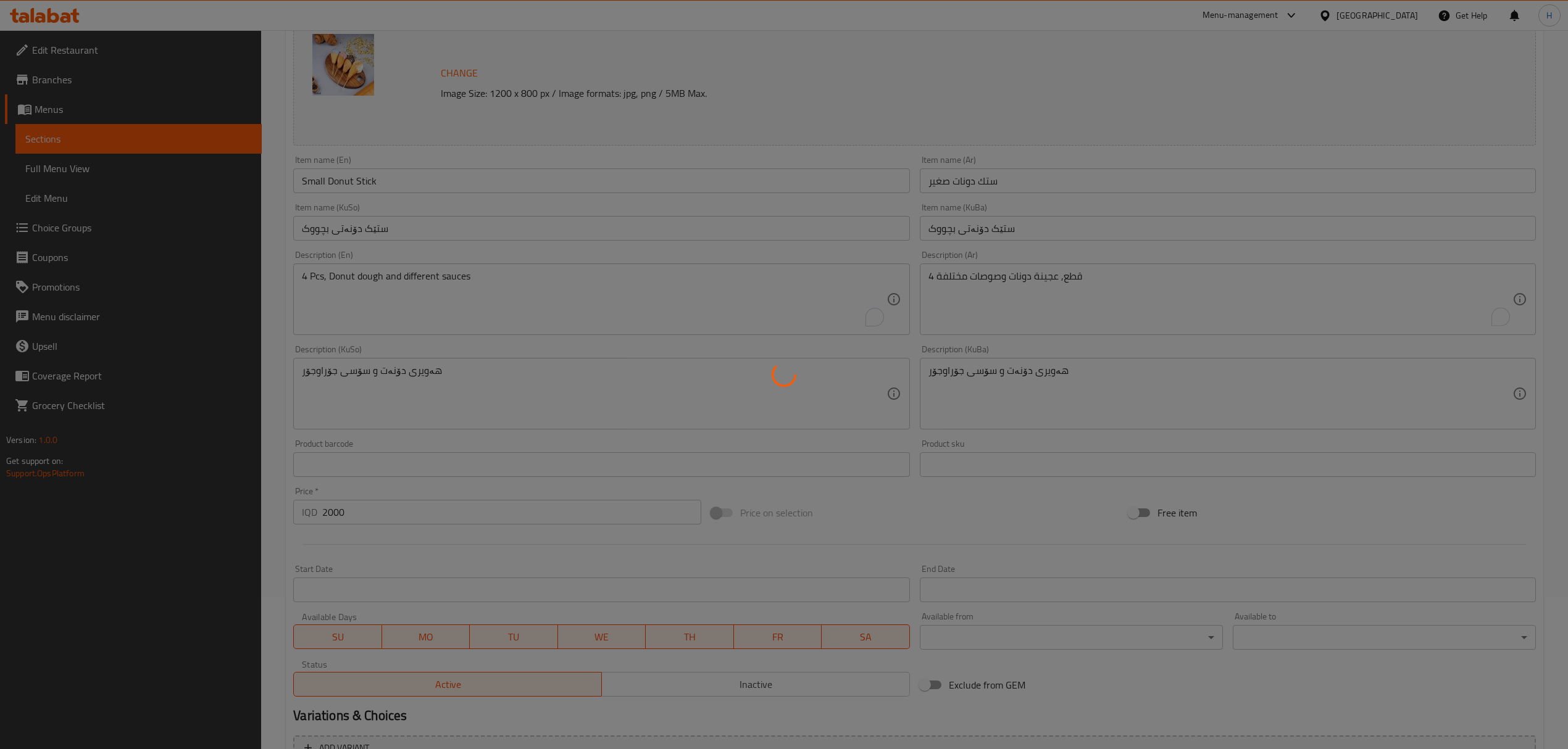
scroll to position [0, 0]
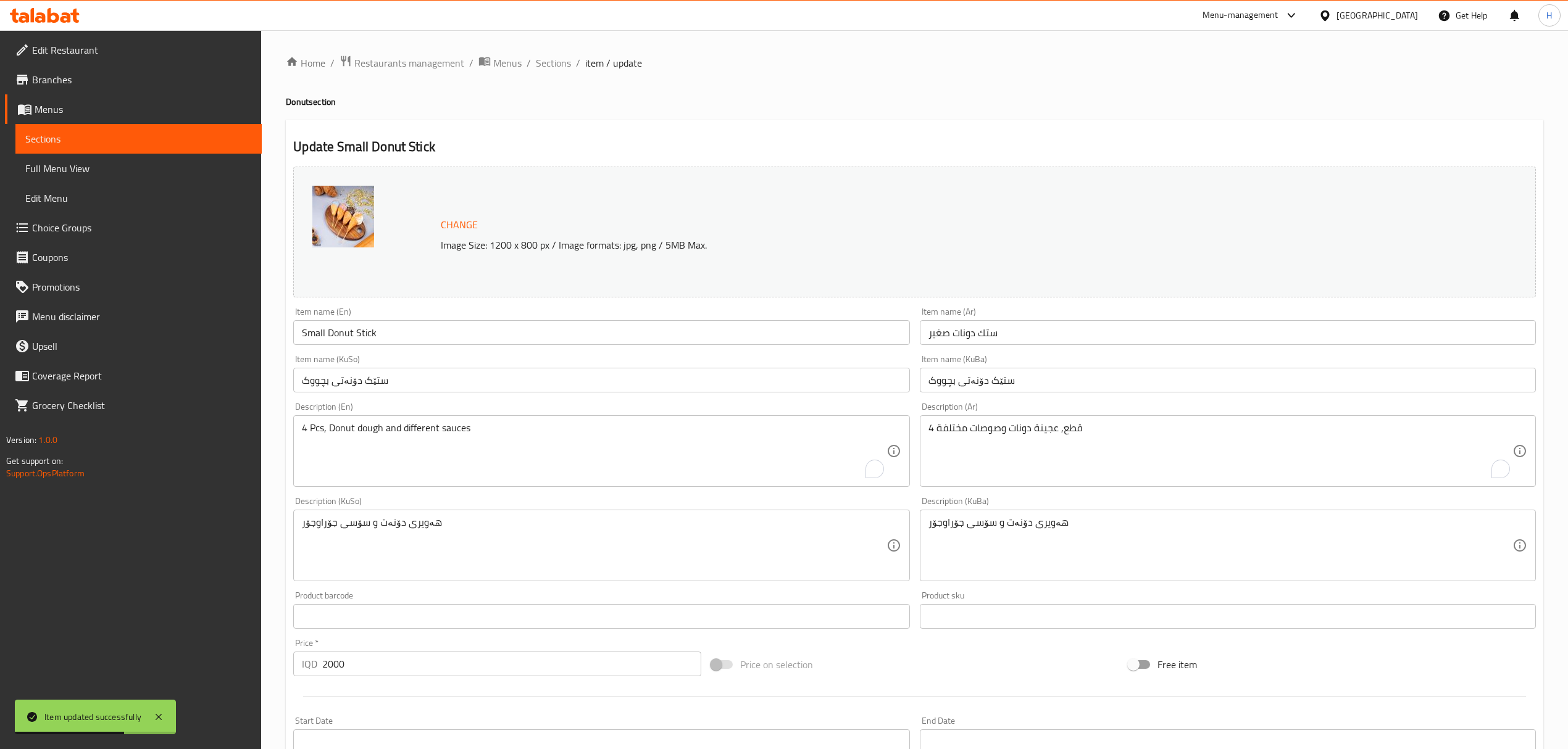
click at [554, 72] on div "Home / Restaurants management / Menus / Sections / item / update Donut section …" at bounding box center [914, 530] width 1257 height 952
click at [556, 57] on span "Sections" at bounding box center [553, 62] width 36 height 15
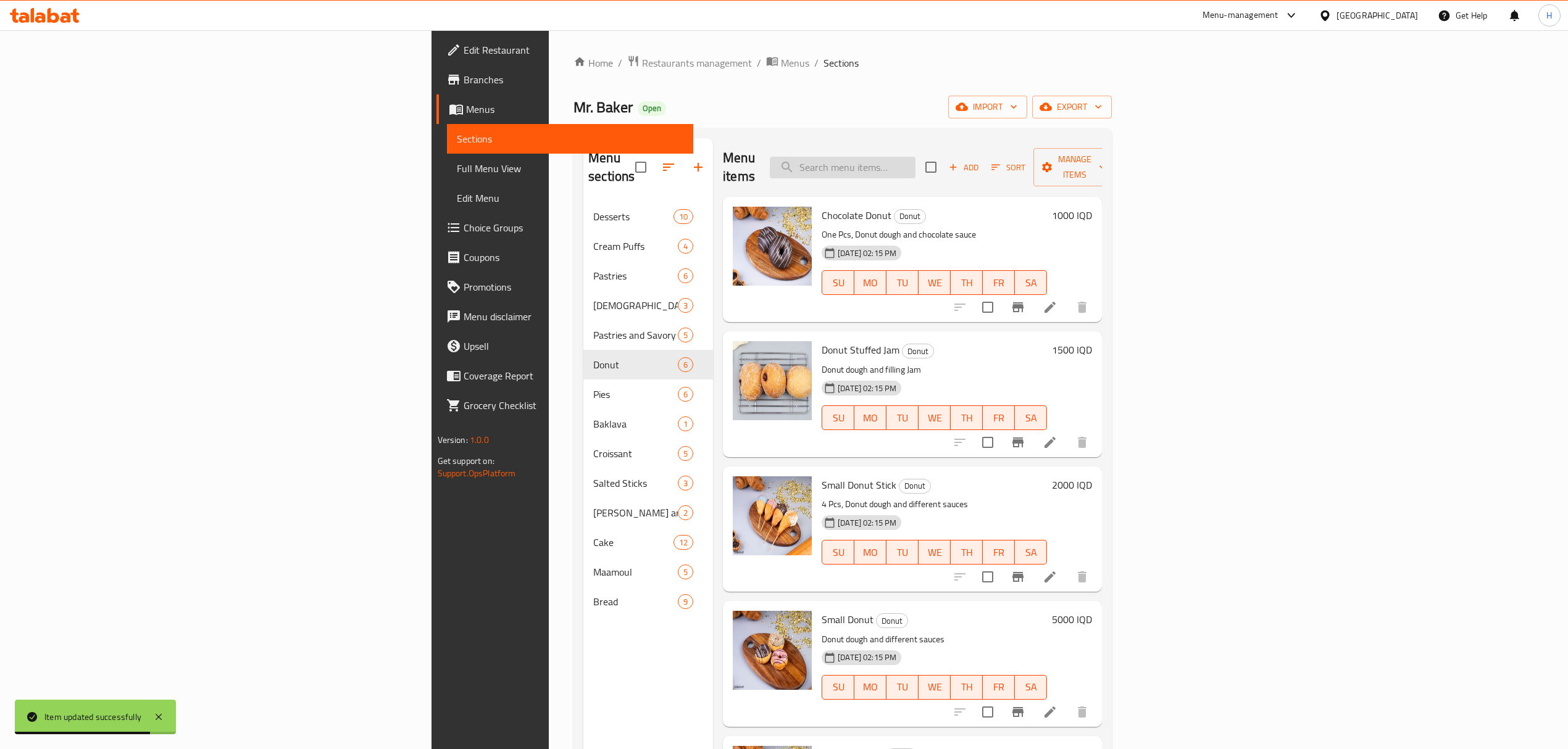
click at [915, 163] on input "search" at bounding box center [843, 168] width 146 height 22
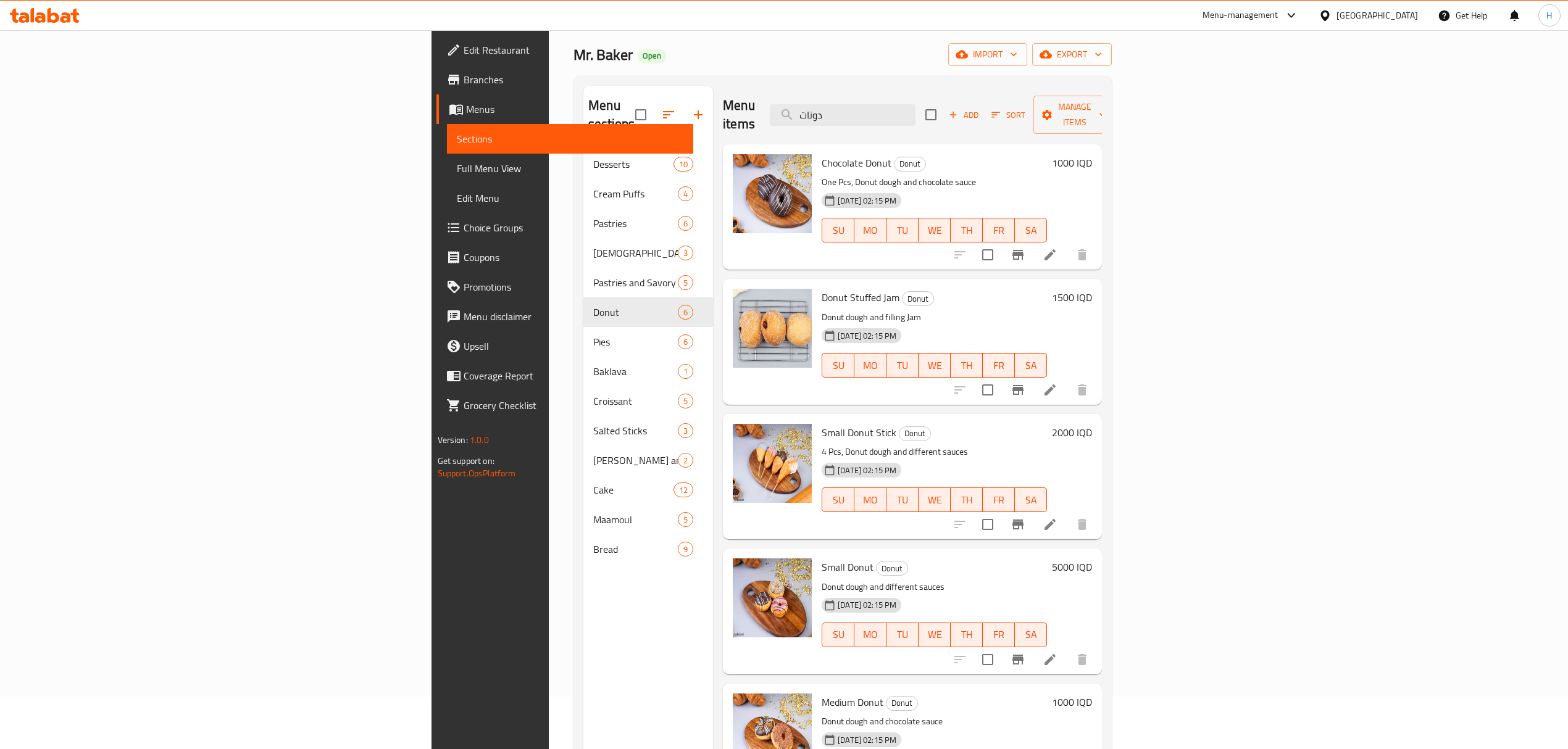
scroll to position [82, 0]
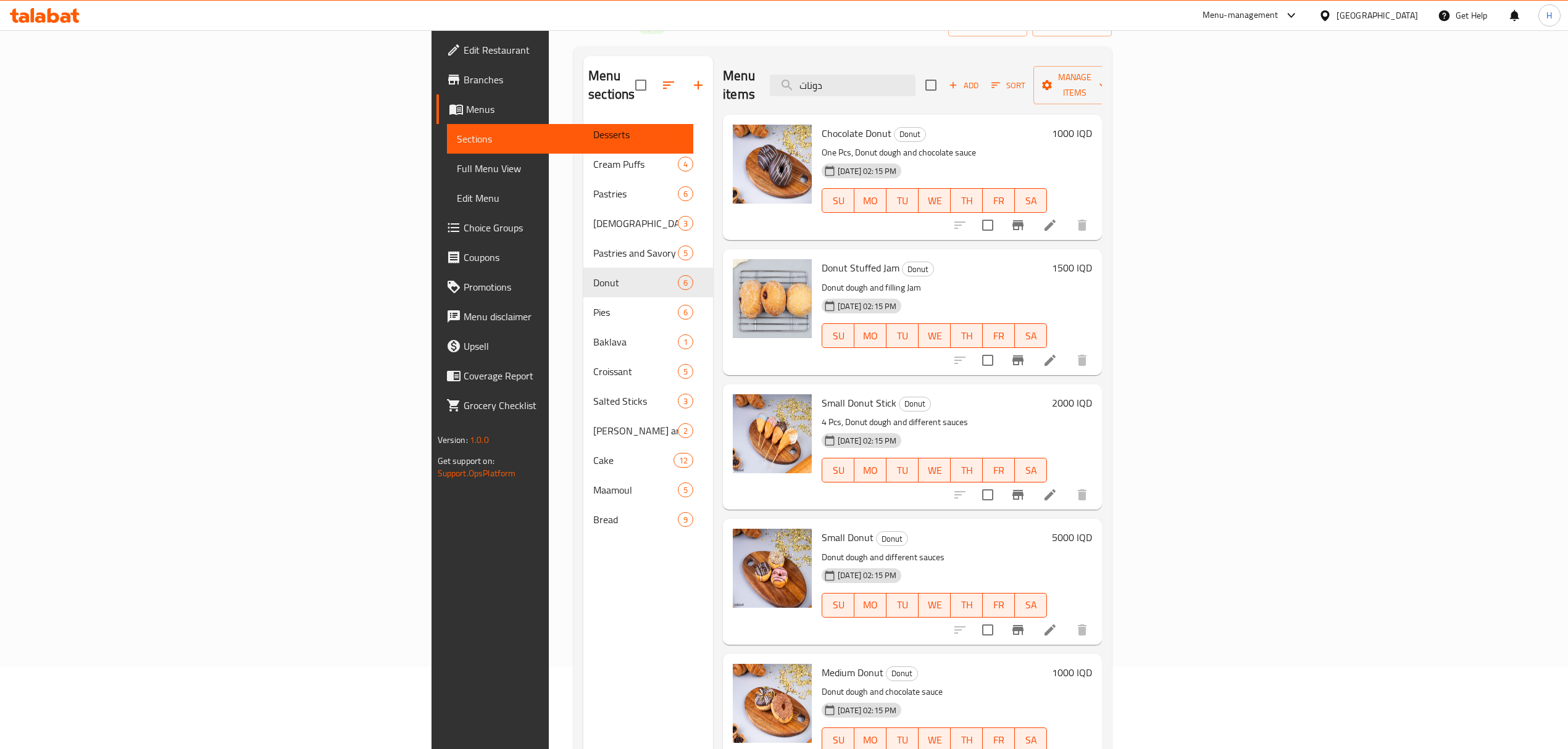
type input "دونات"
click at [1092, 529] on h6 "5000 IQD" at bounding box center [1071, 537] width 40 height 17
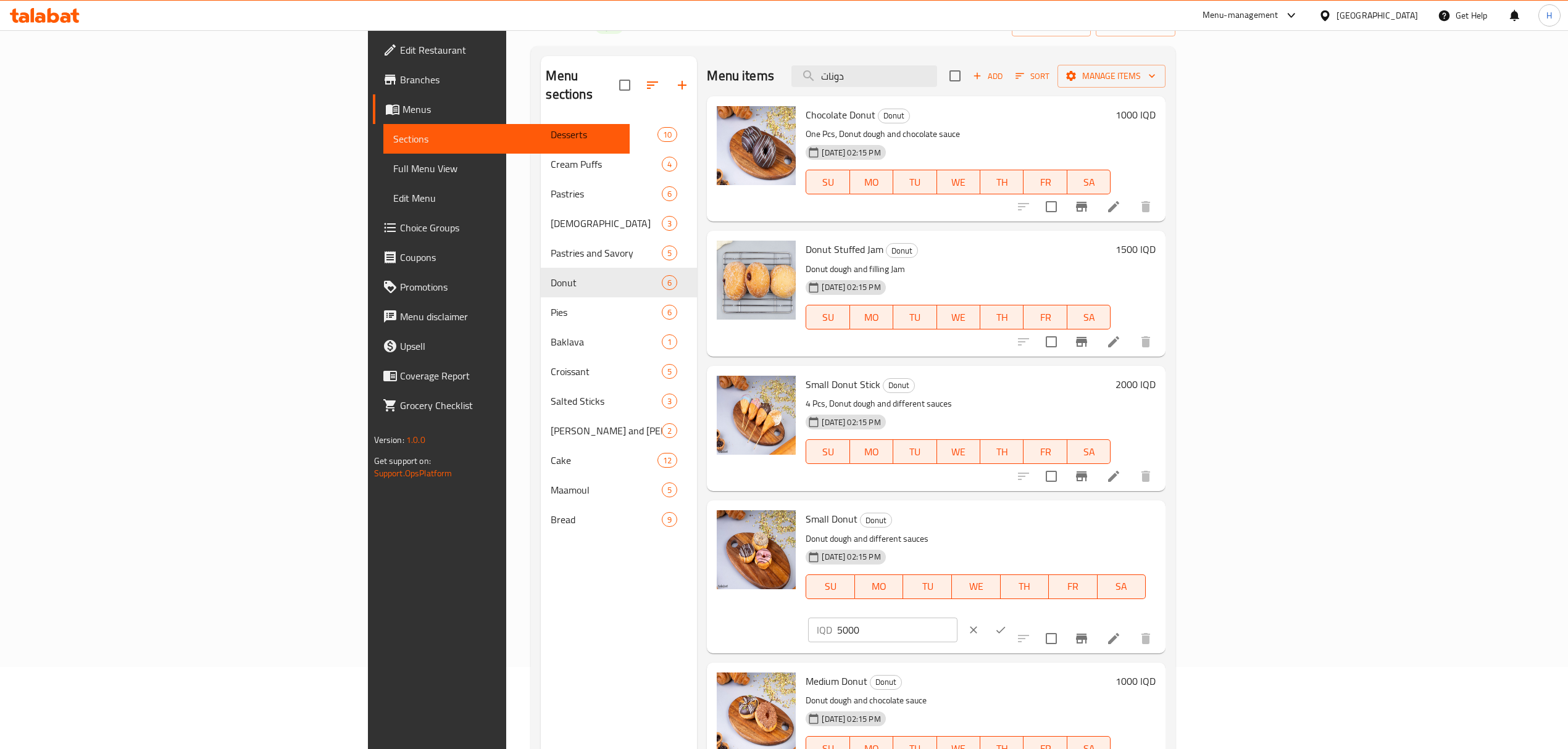
click at [957, 618] on input "5000" at bounding box center [897, 630] width 120 height 24
type input "2000"
click at [1007, 624] on icon "ok" at bounding box center [1000, 630] width 12 height 12
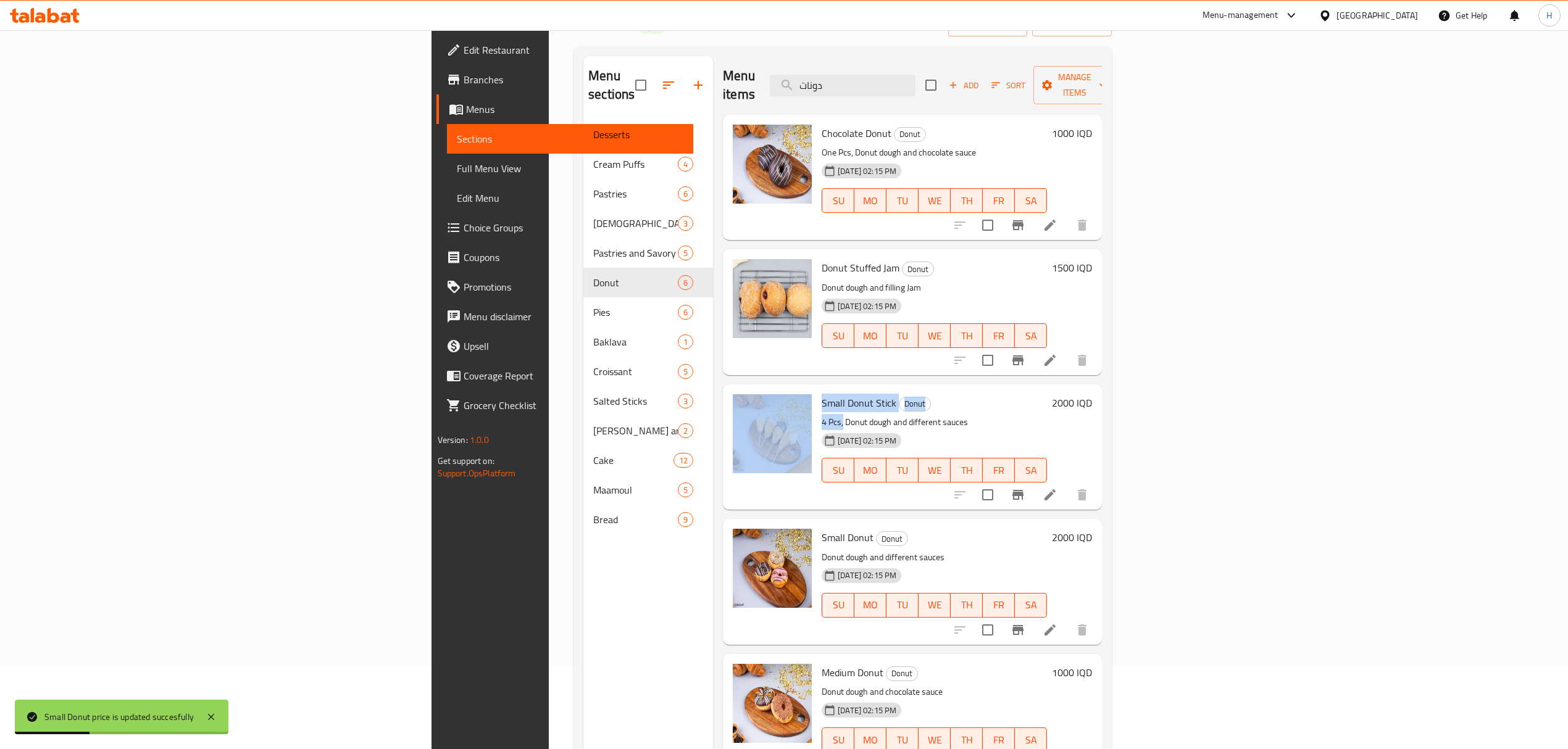
drag, startPoint x: 735, startPoint y: 406, endPoint x: 708, endPoint y: 404, distance: 27.1
click at [728, 404] on div "Small Donut Stick Donut 4 Pcs, Donut dough and different sauces [DATE] 02:15 PM…" at bounding box center [912, 447] width 369 height 115
click at [821, 415] on p "4 Pcs, Donut dough and different sauces" at bounding box center [933, 423] width 225 height 16
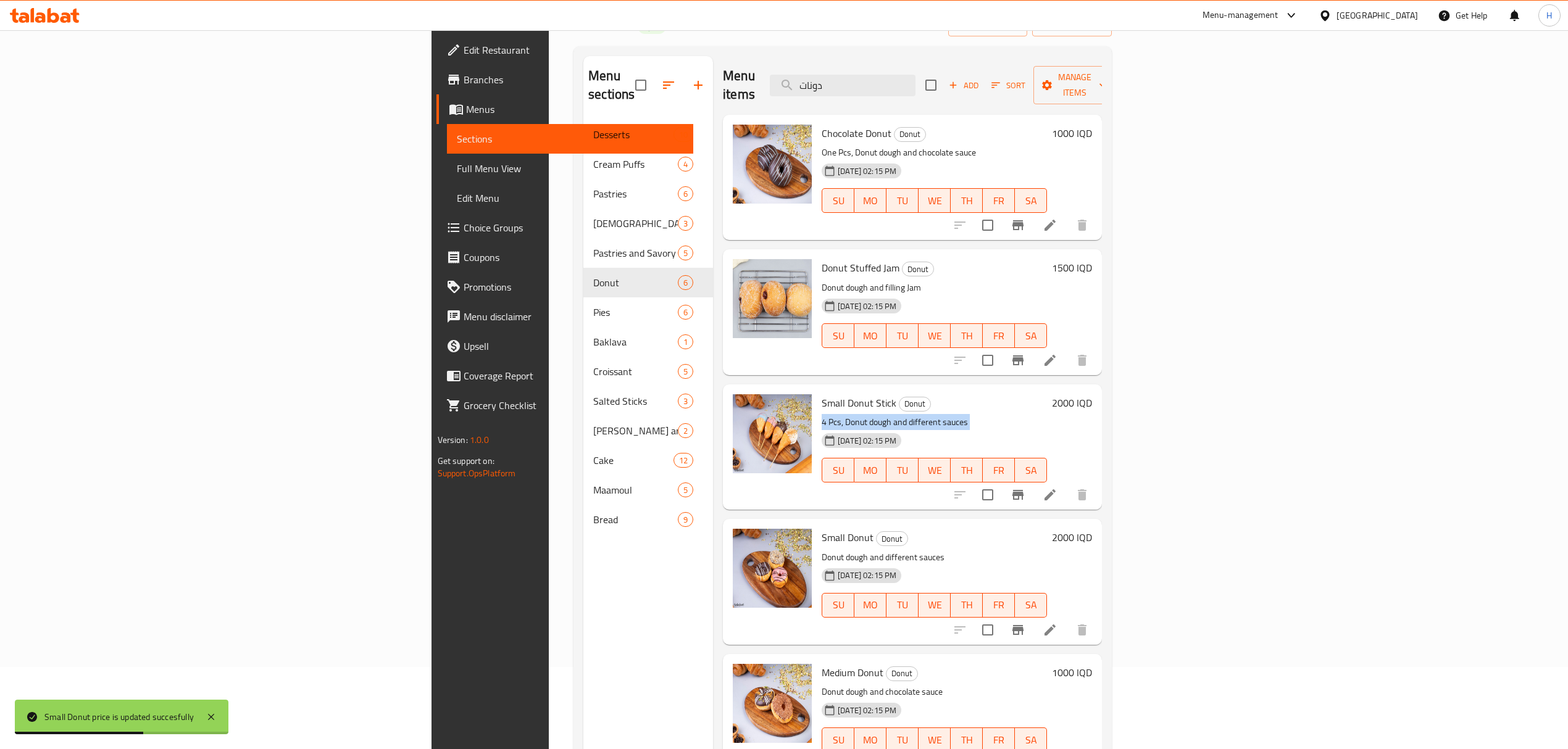
click at [821, 415] on p "4 Pcs, Donut dough and different sauces" at bounding box center [933, 423] width 225 height 16
drag, startPoint x: 734, startPoint y: 409, endPoint x: 714, endPoint y: 405, distance: 20.4
click at [821, 415] on p "4 Pcs, Donut dough and different sauces" at bounding box center [933, 423] width 225 height 16
copy p "4 Pcs"
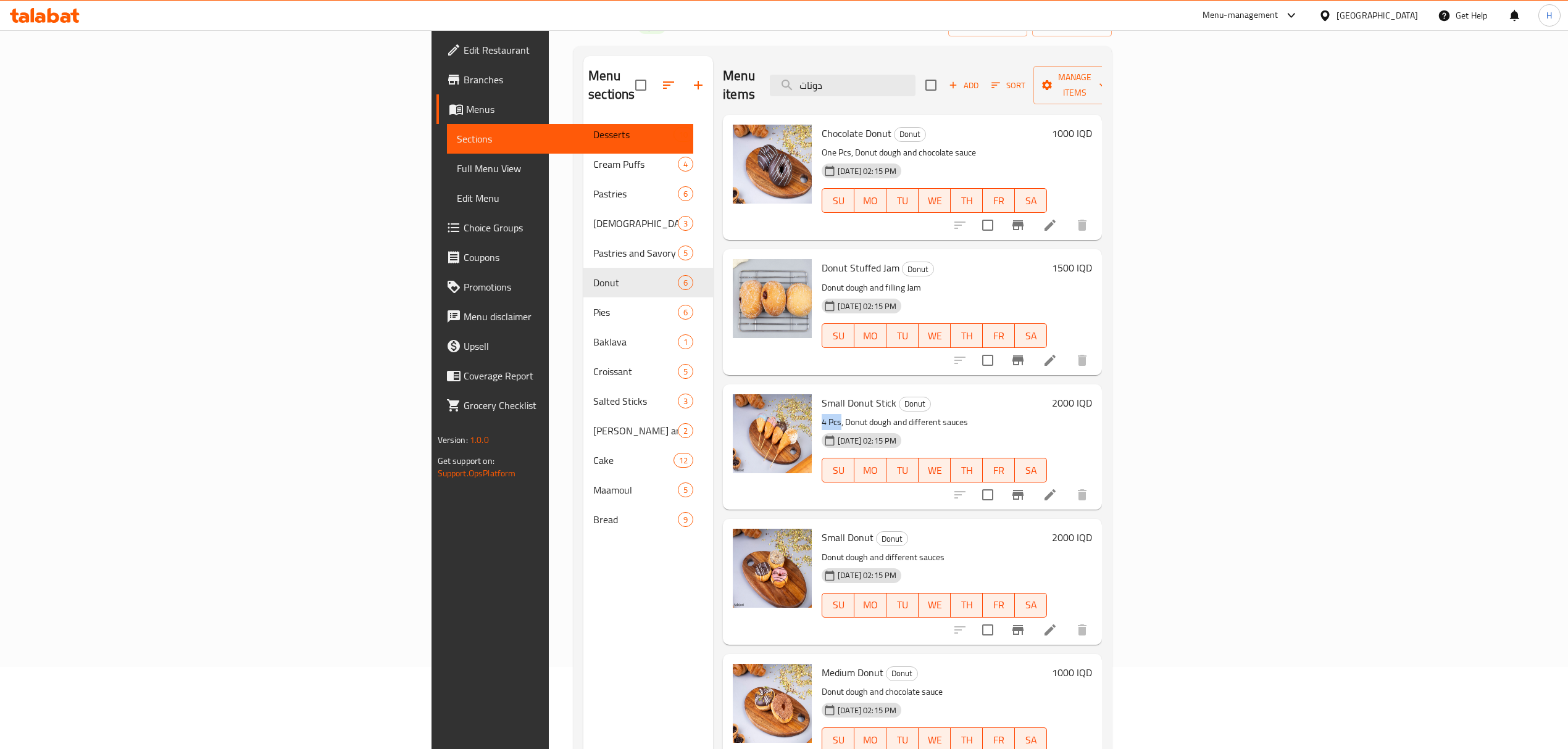
click at [1067, 619] on li at bounding box center [1050, 630] width 35 height 23
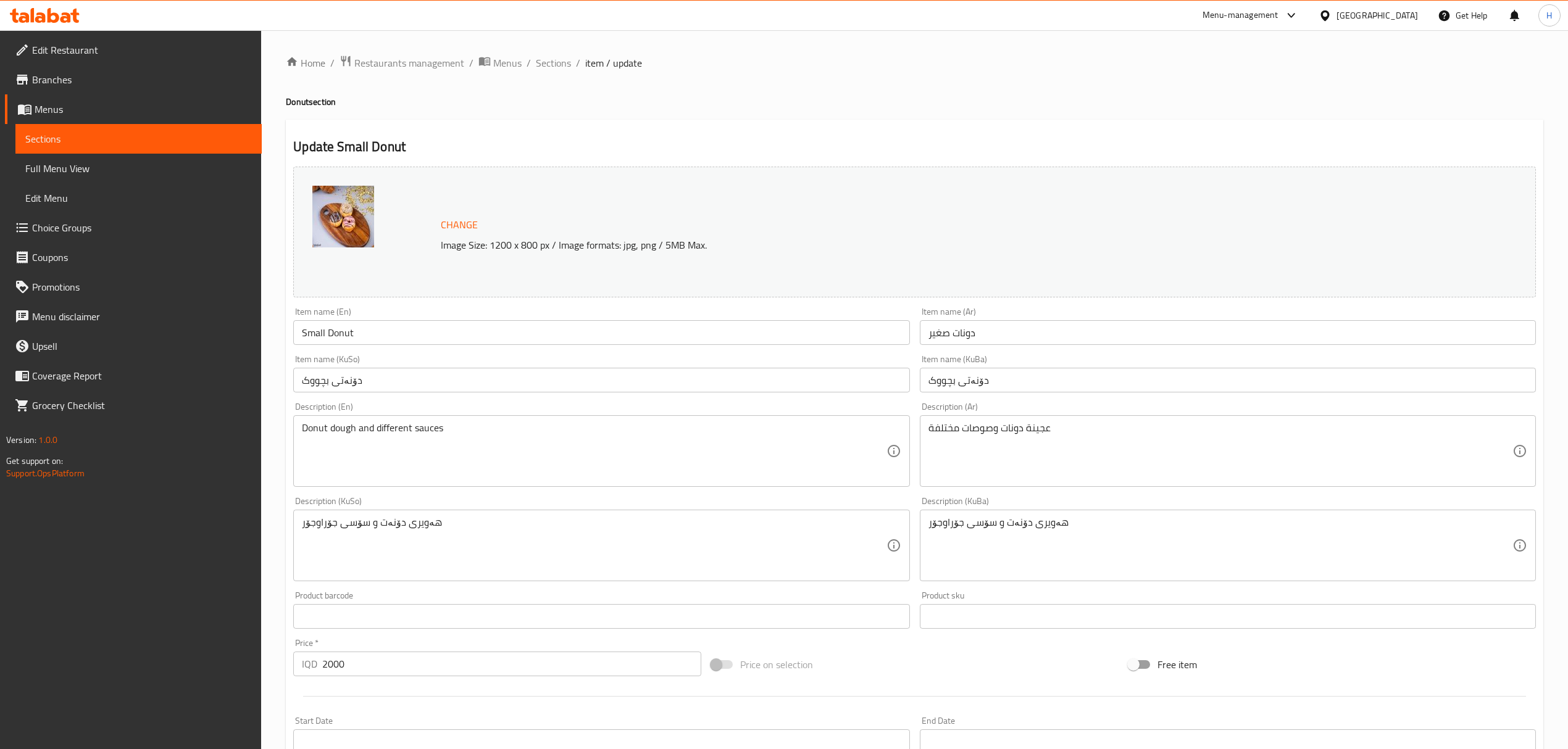
click at [301, 428] on div "Donut dough and different sauces Description (En)" at bounding box center [602, 450] width 616 height 71
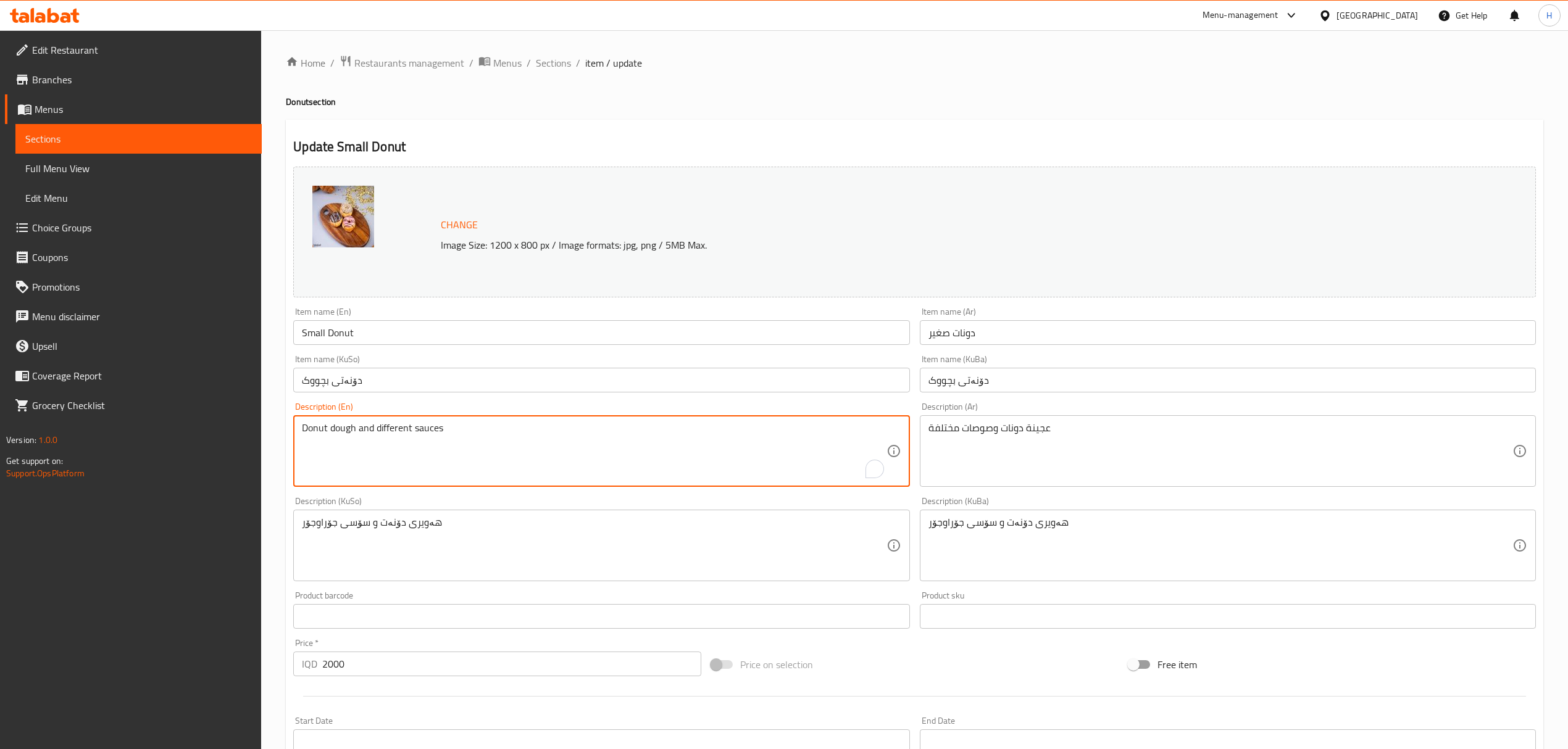
paste textarea "4 Pcs"
type textarea "4 Pcs, Donut dough and different sauces"
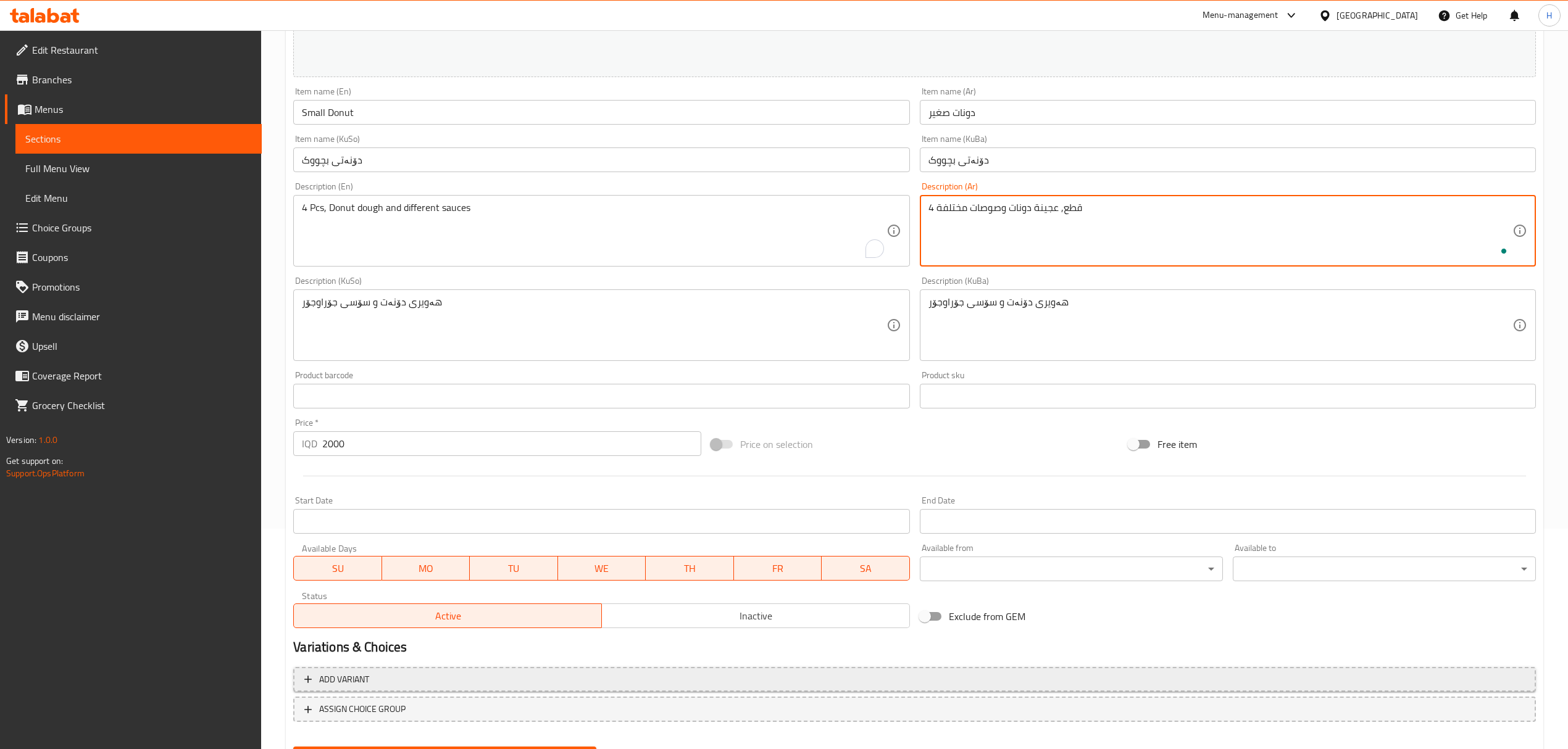
scroll to position [246, 0]
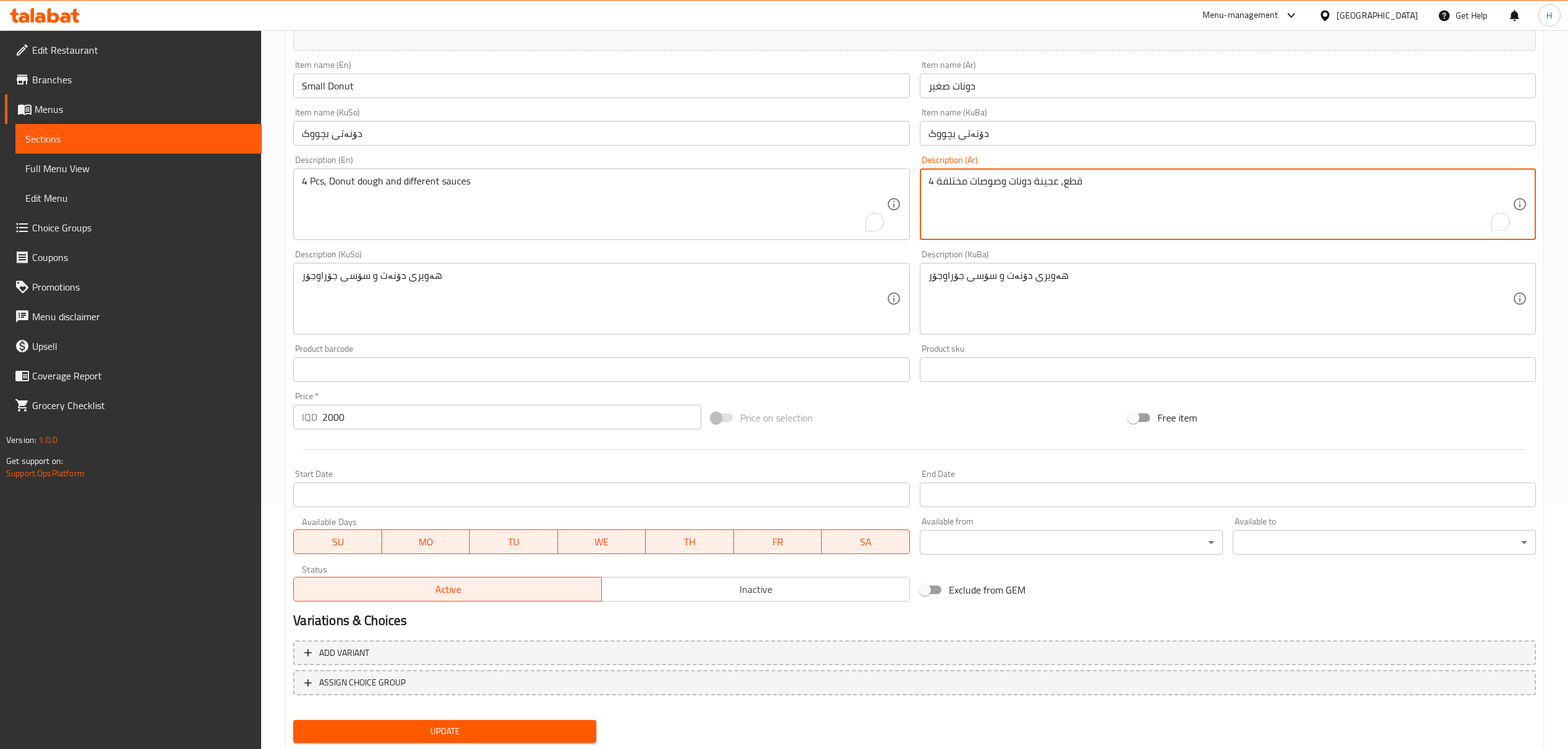
type textarea "4 قطع, عجينة دونات وصوصات مختلفة"
click at [486, 717] on div "Update" at bounding box center [445, 732] width 313 height 33
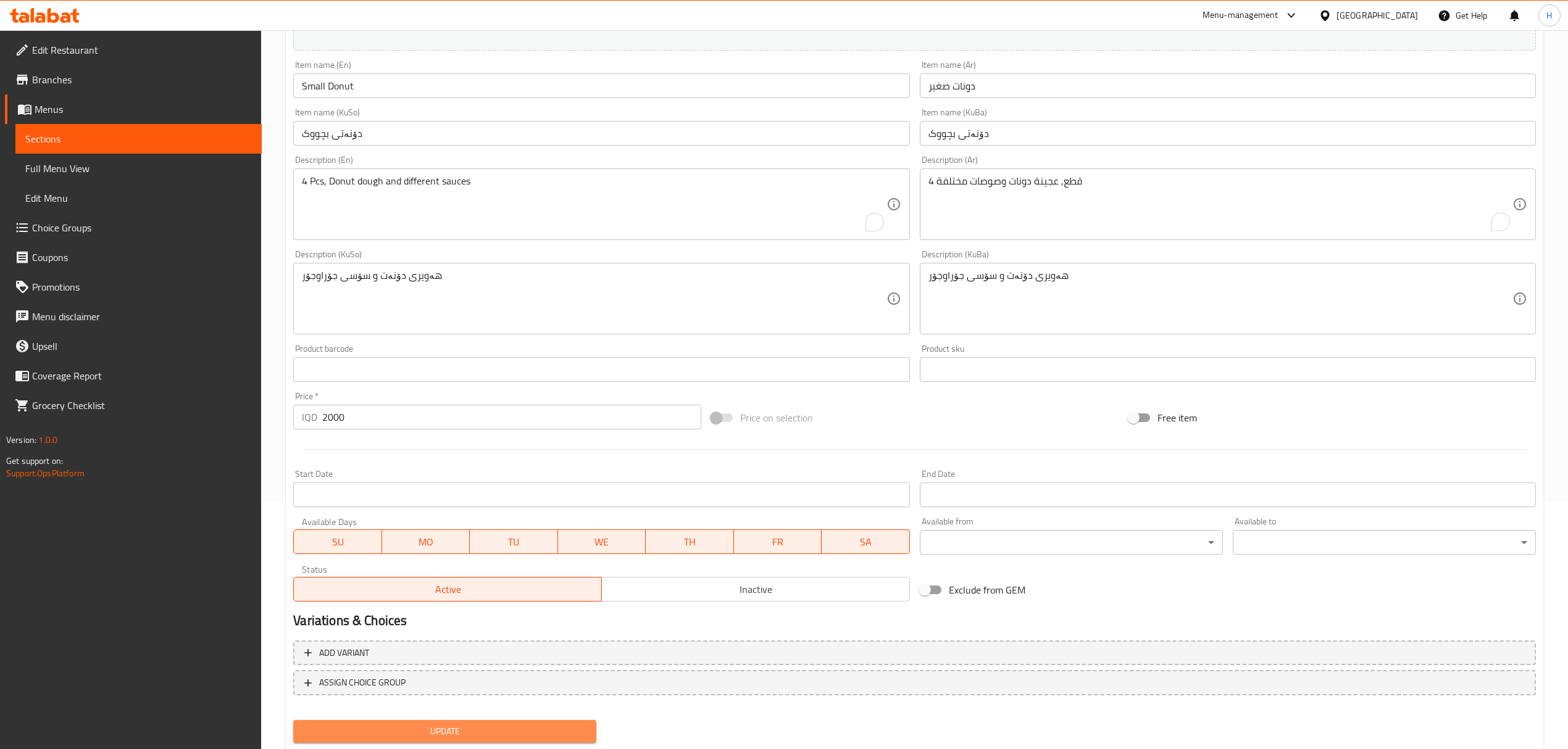
click at [486, 724] on span "Update" at bounding box center [445, 732] width 283 height 16
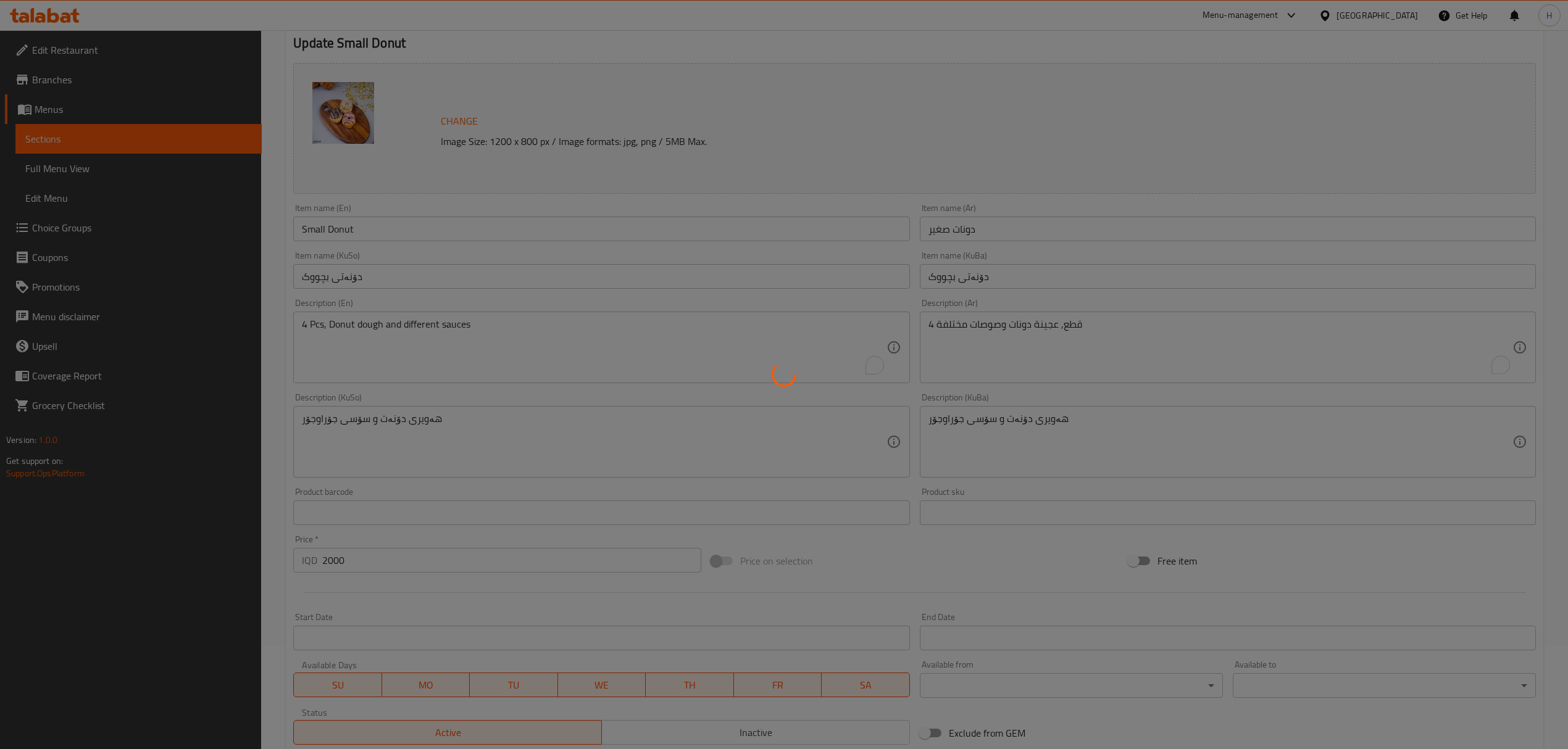
scroll to position [0, 0]
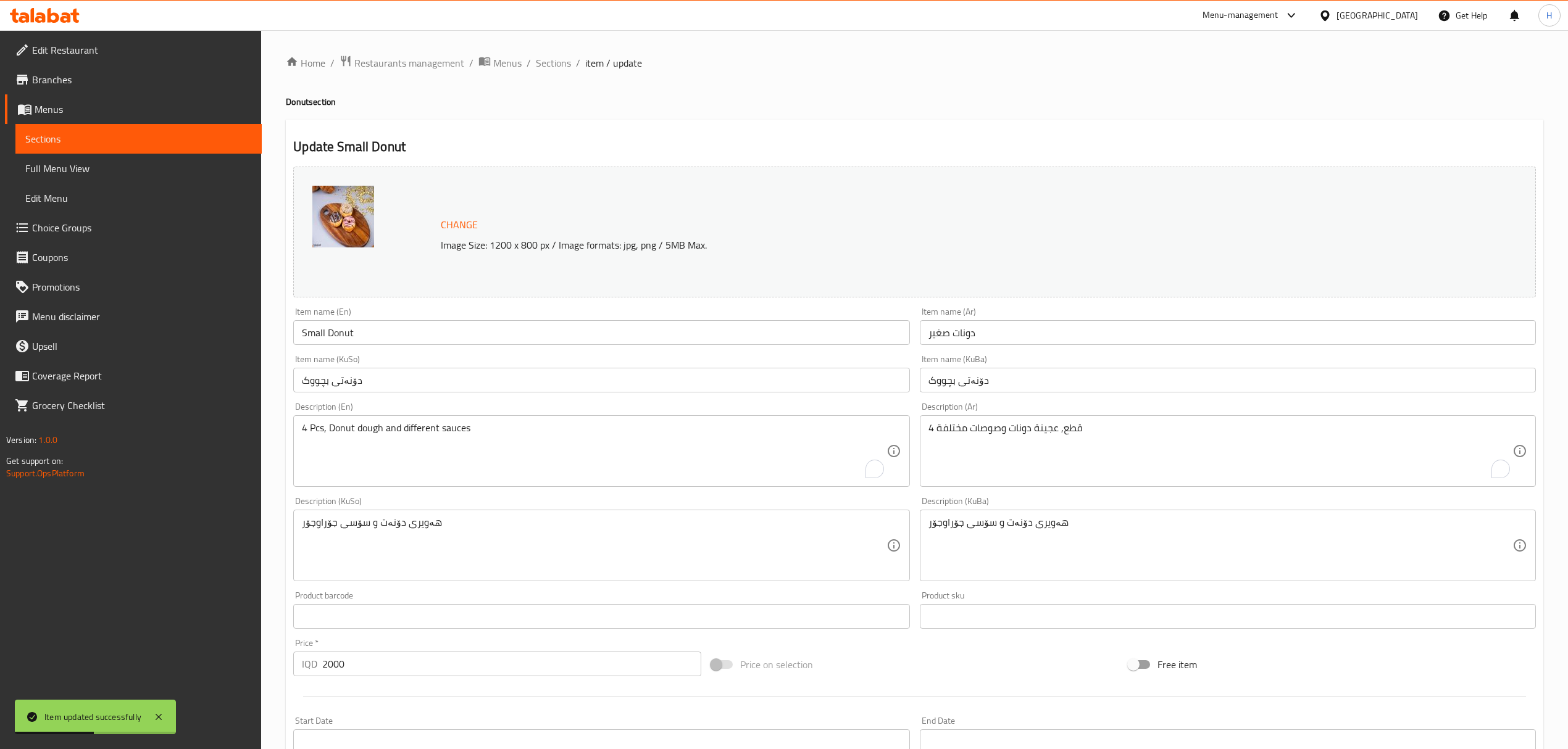
drag, startPoint x: 548, startPoint y: 55, endPoint x: 643, endPoint y: 91, distance: 101.6
click at [548, 56] on span "Sections" at bounding box center [553, 62] width 36 height 15
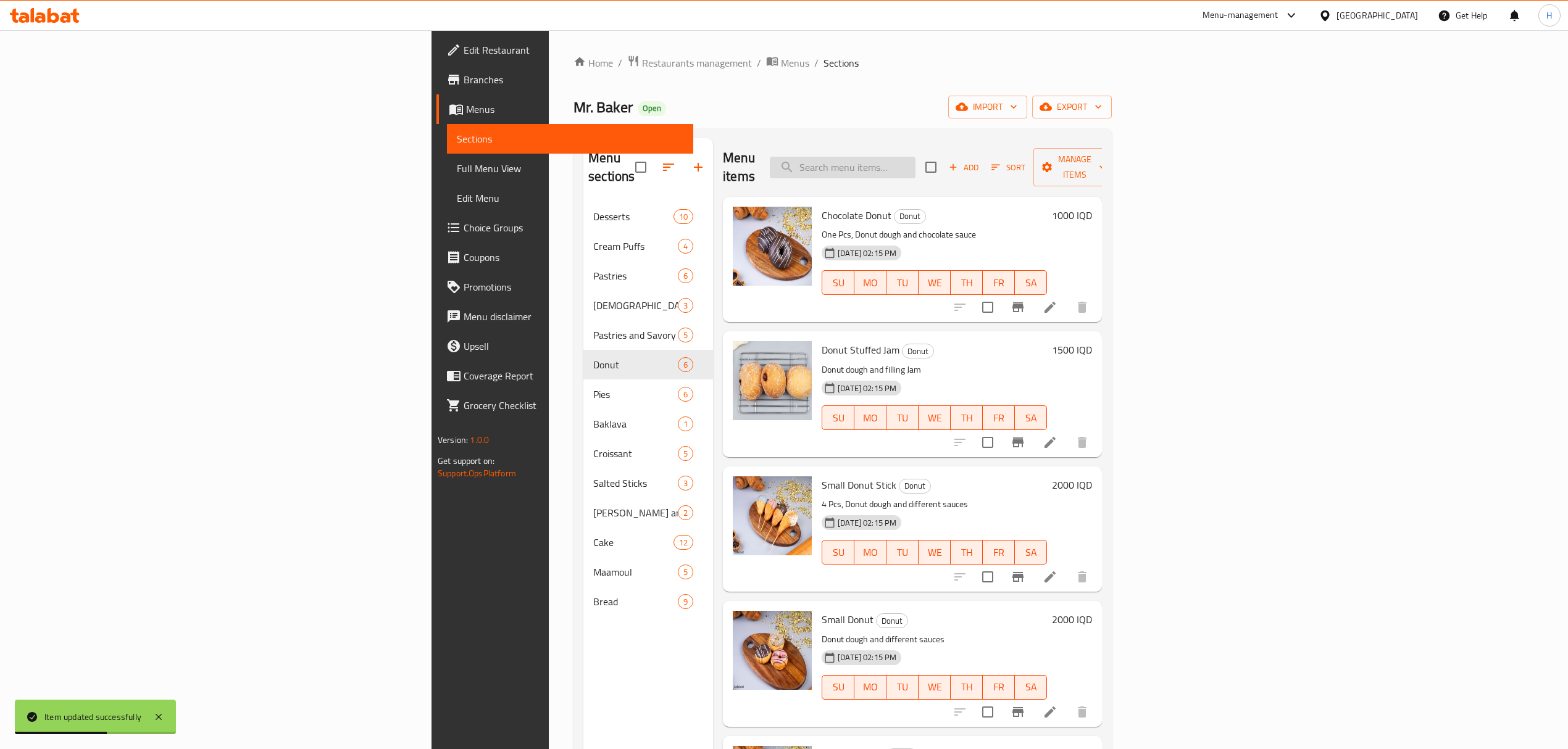
click at [915, 157] on input "search" at bounding box center [843, 168] width 146 height 22
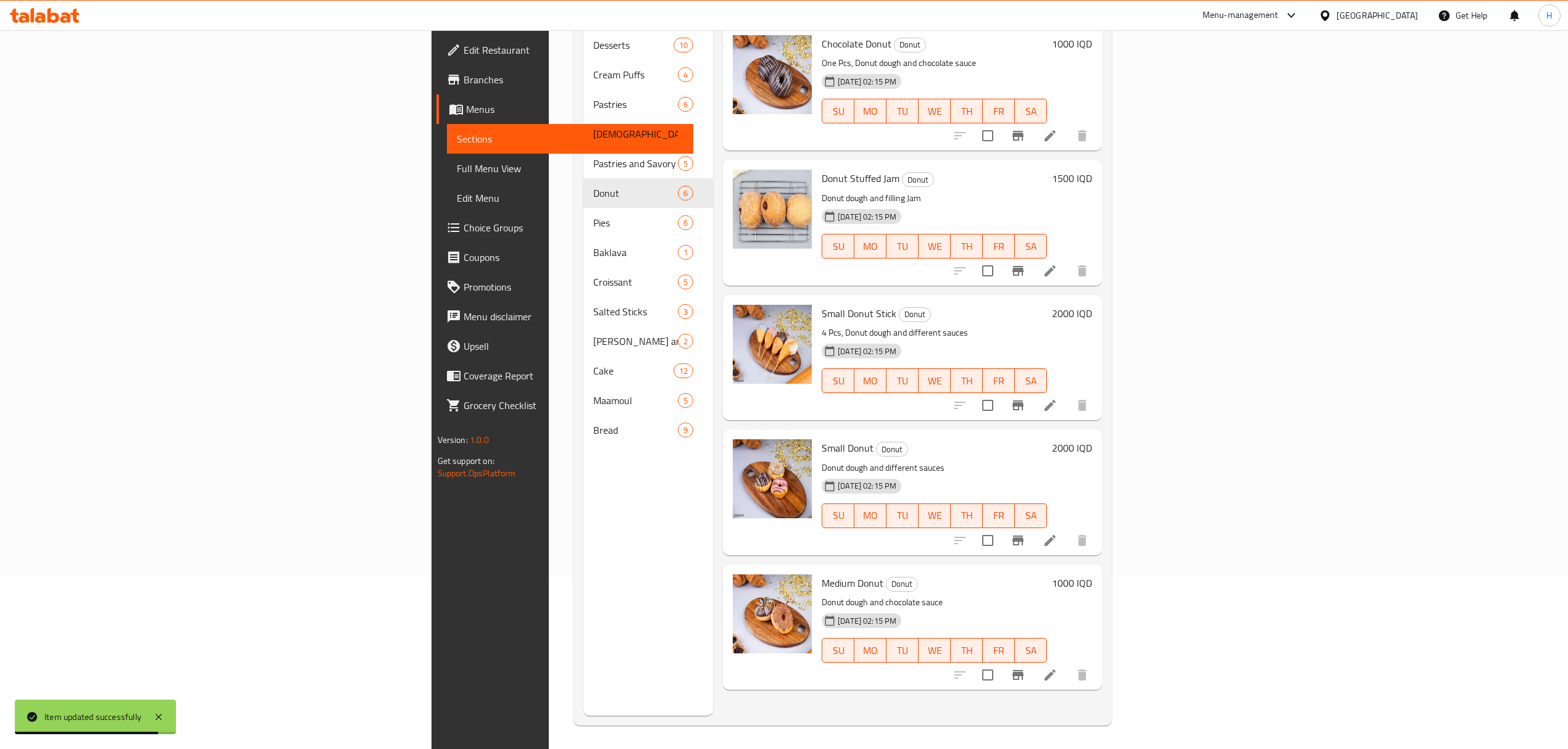
scroll to position [174, 0]
type input "دونات"
click at [1047, 304] on h6 "Small Donut Stick Donut" at bounding box center [933, 312] width 225 height 17
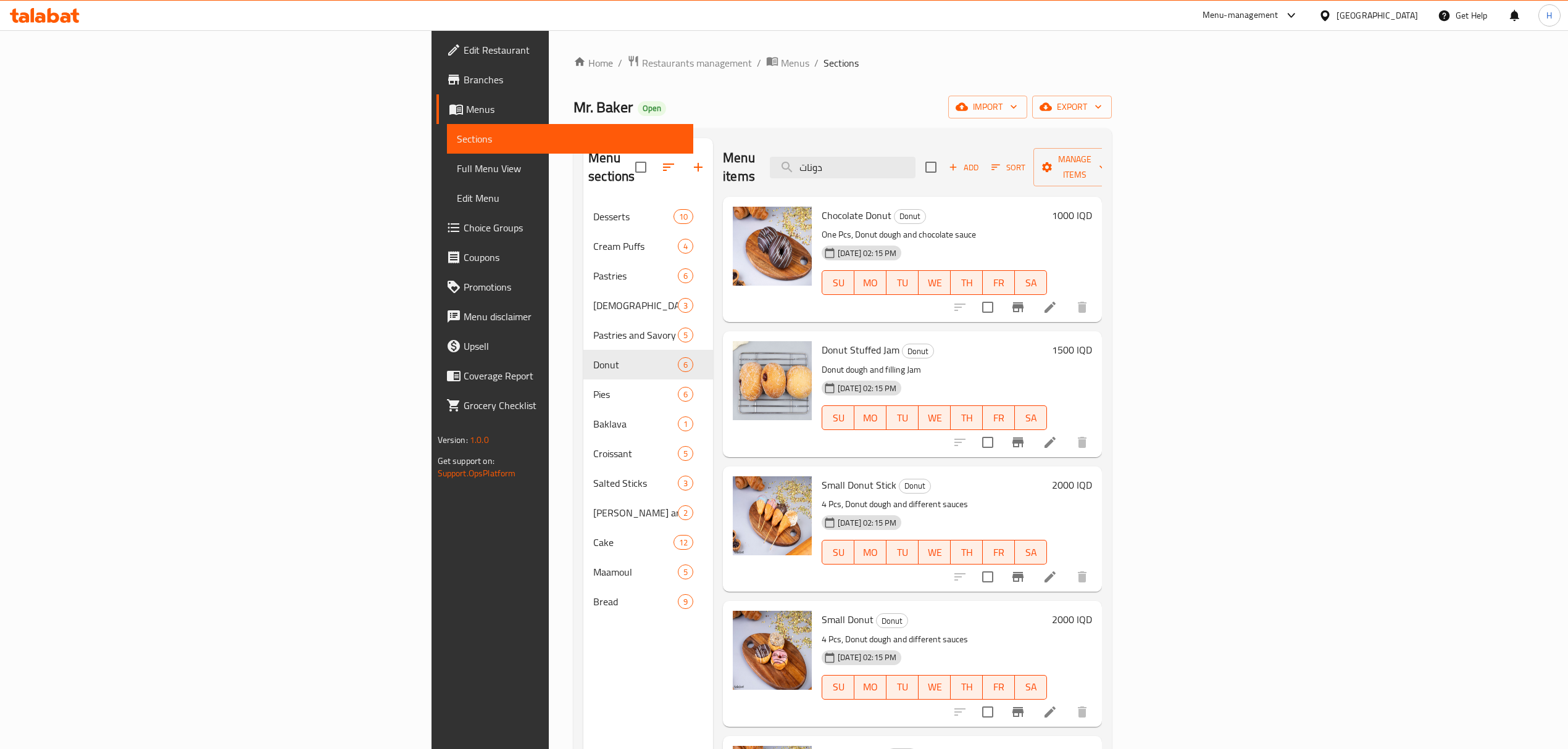
click at [826, 201] on div "Chocolate Donut Donut One Pcs, Donut dough and chocolate sauce [DATE] 02:15 PM …" at bounding box center [934, 259] width 235 height 115
click at [687, 126] on div "Home / Restaurants management / Menus / Sections Mr. Baker Open import export M…" at bounding box center [842, 476] width 538 height 842
click at [723, 155] on h2 "Menu items" at bounding box center [739, 167] width 32 height 37
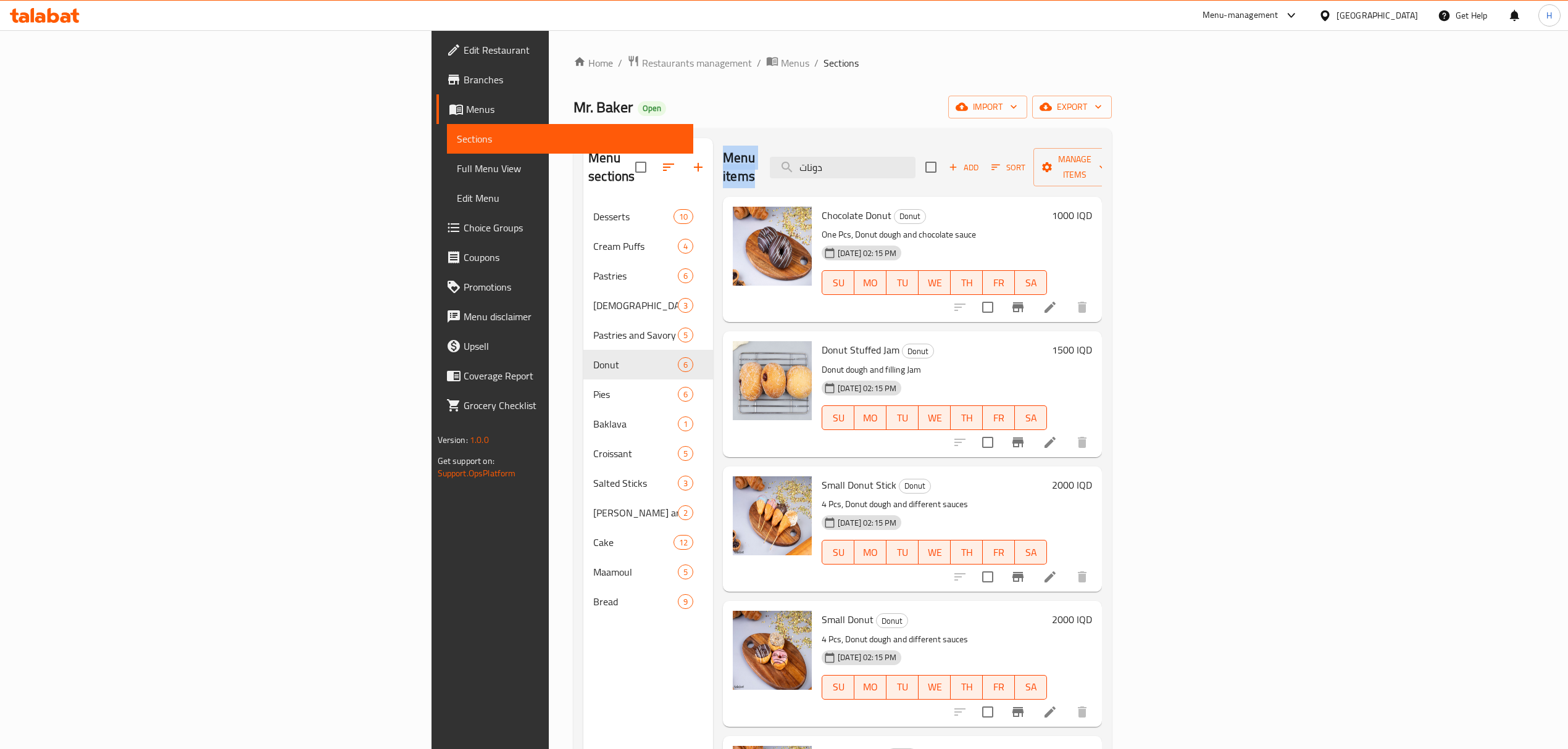
click at [713, 163] on div "Menu items دونات Add Sort Manage items Chocolate Donut Donut One Pcs, Donut dou…" at bounding box center [907, 512] width 389 height 749
click at [723, 163] on h2 "Menu items" at bounding box center [739, 167] width 32 height 37
drag, startPoint x: 620, startPoint y: 163, endPoint x: 668, endPoint y: 163, distance: 48.0
click at [723, 163] on h2 "Menu items" at bounding box center [739, 167] width 32 height 37
click at [723, 154] on h2 "Menu items" at bounding box center [739, 167] width 32 height 37
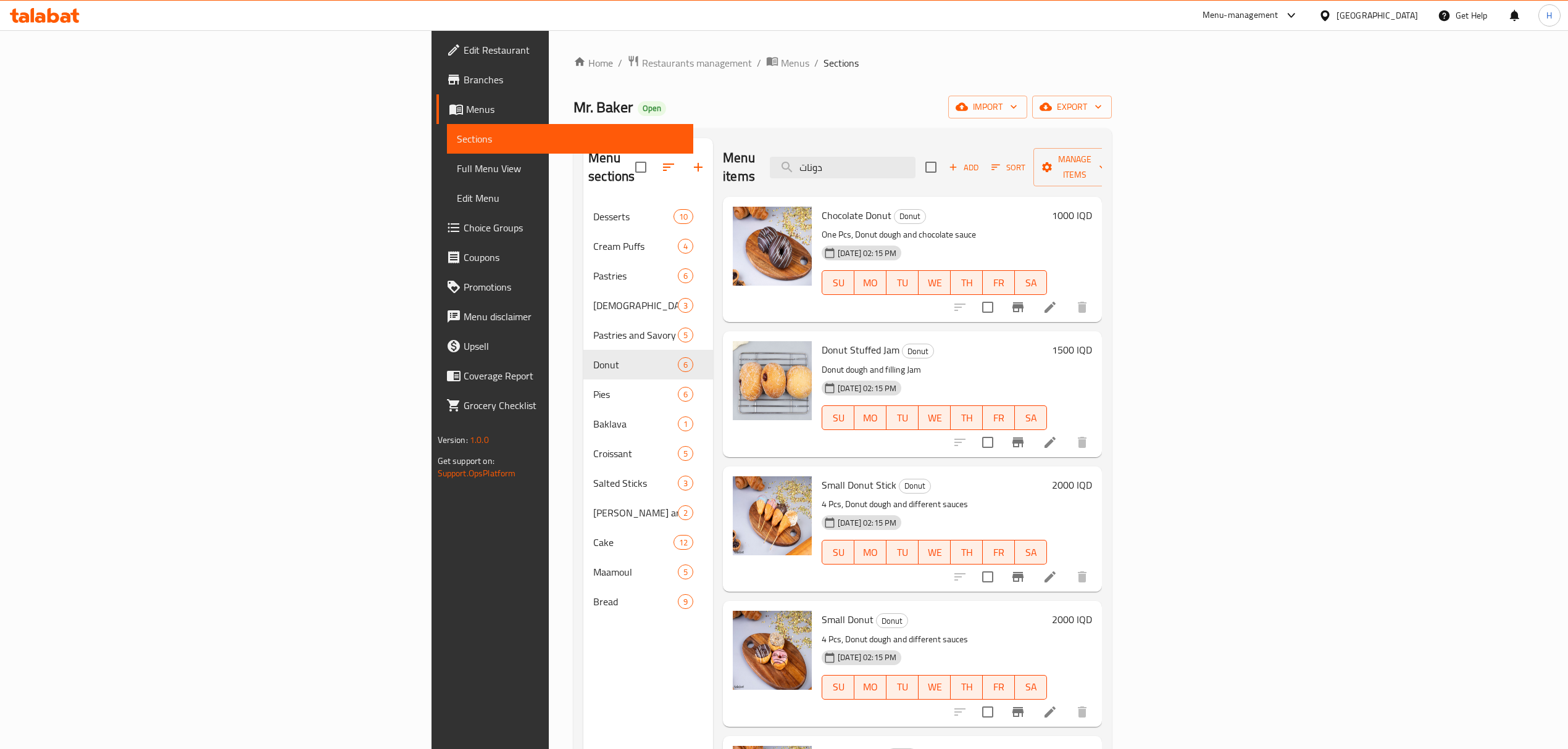
click at [723, 157] on h2 "Menu items" at bounding box center [739, 167] width 32 height 37
drag, startPoint x: 628, startPoint y: 157, endPoint x: 672, endPoint y: 159, distance: 44.0
click at [723, 159] on h2 "Menu items" at bounding box center [739, 167] width 32 height 37
click at [723, 161] on h2 "Menu items" at bounding box center [739, 167] width 32 height 37
click at [589, 161] on h2 "Menu sections" at bounding box center [612, 167] width 47 height 37
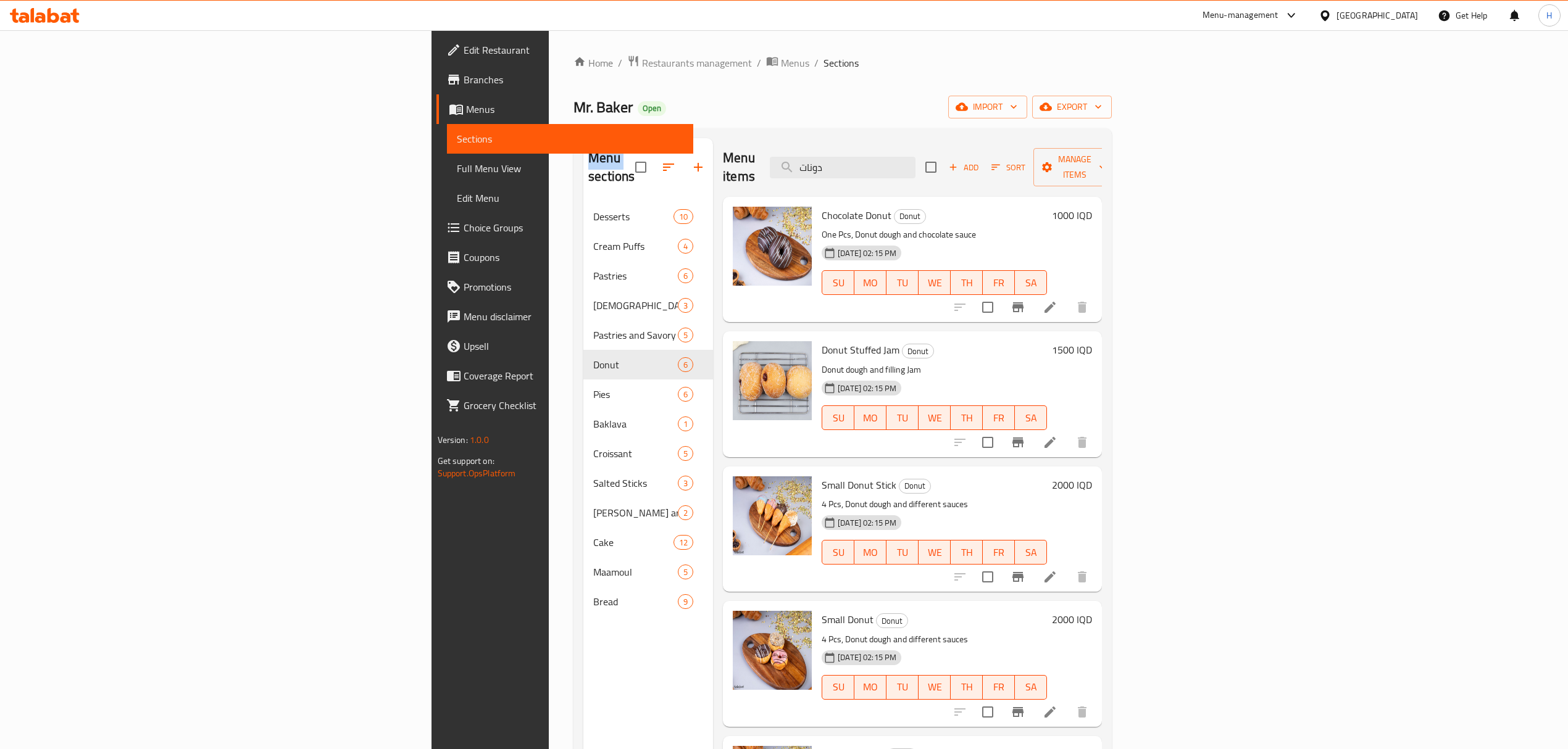
click at [589, 161] on h2 "Menu sections" at bounding box center [612, 167] width 47 height 37
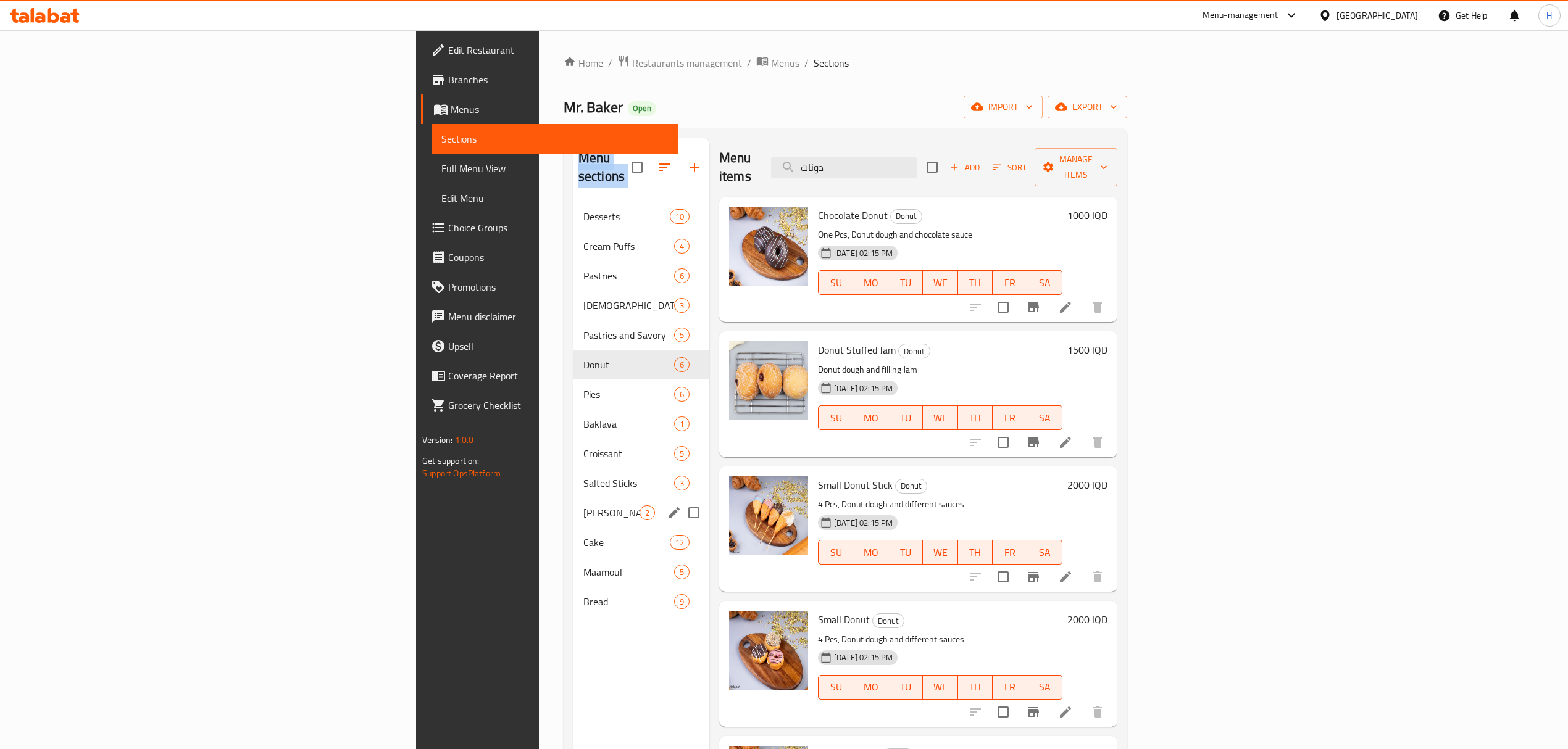
drag, startPoint x: 325, startPoint y: 161, endPoint x: 524, endPoint y: 583, distance: 466.6
click at [573, 570] on div "Menu sections Desserts 10 Cream Puffs 4 Pastries 6 Kulicha 3 Pastries and Savor…" at bounding box center [641, 379] width 135 height 483
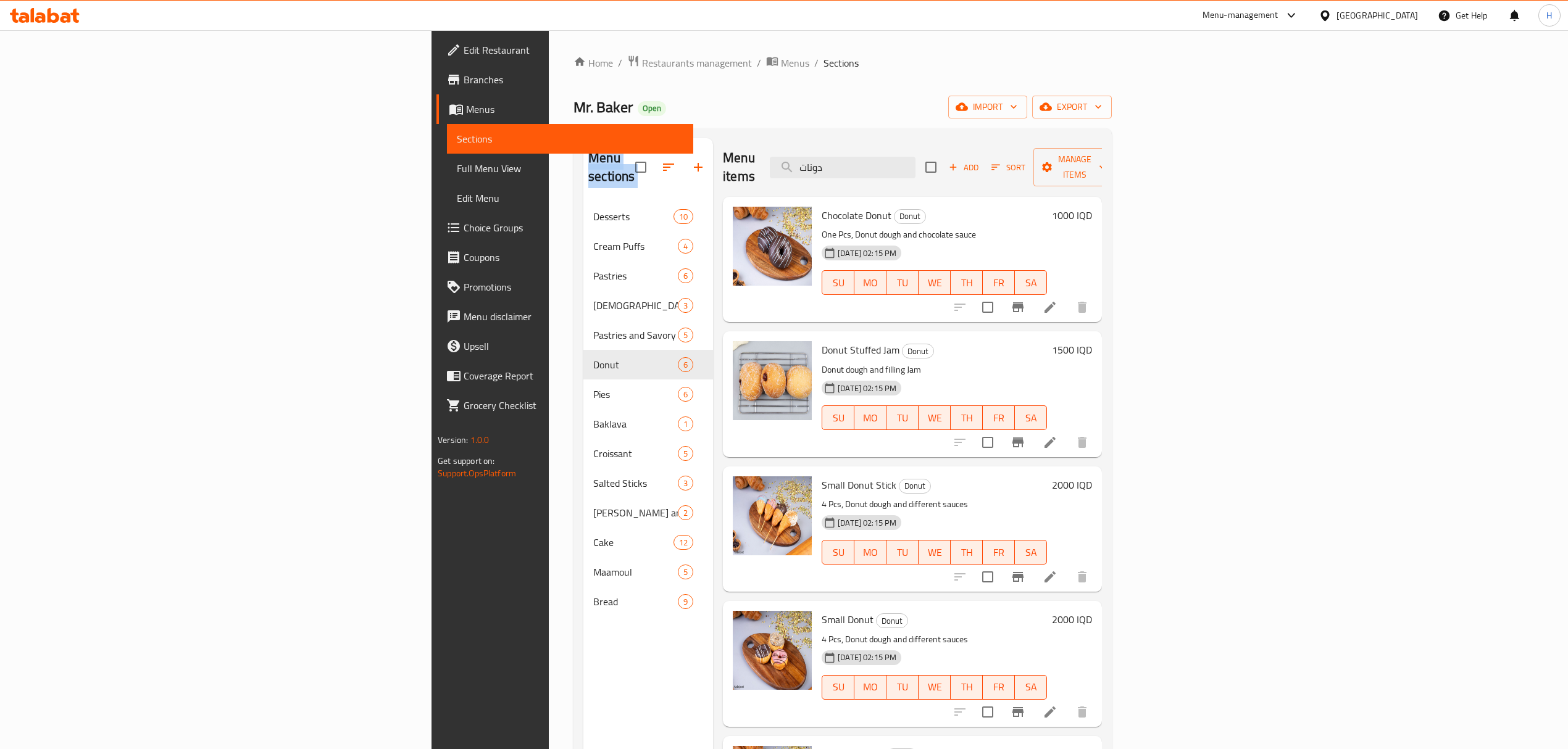
drag, startPoint x: 484, startPoint y: 631, endPoint x: 445, endPoint y: 378, distance: 256.0
click at [583, 632] on div "Menu sections Desserts 10 Cream Puffs 4 Pastries 6 Kulicha 3 Pastries and Savor…" at bounding box center [648, 512] width 129 height 749
click at [573, 99] on span "Mr. Baker" at bounding box center [603, 107] width 59 height 28
click at [573, 109] on span "Mr. Baker" at bounding box center [603, 107] width 59 height 28
drag, startPoint x: 293, startPoint y: 109, endPoint x: 922, endPoint y: 124, distance: 629.2
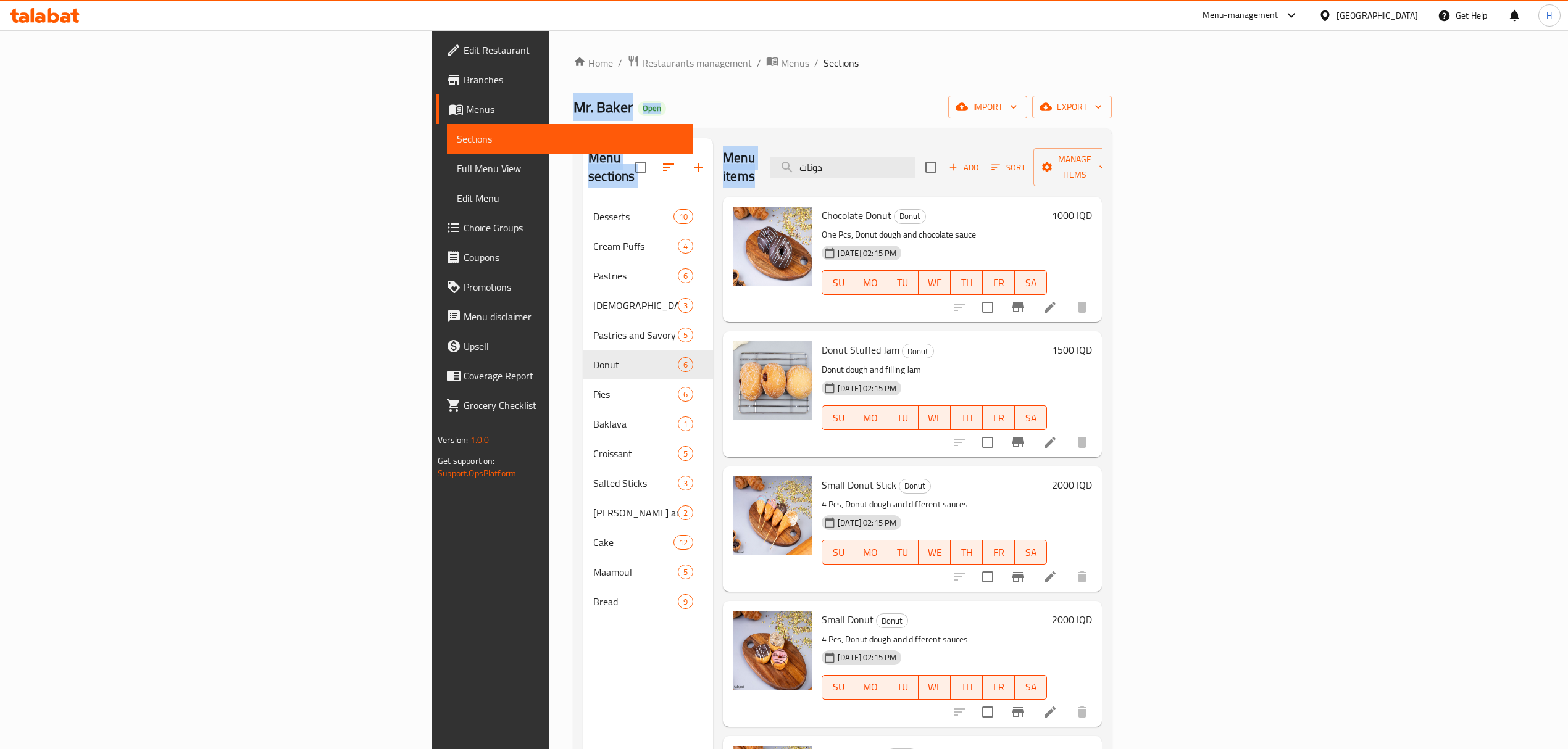
click at [922, 124] on div "Home / Restaurants management / Menus / Sections Mr. Baker Open import export M…" at bounding box center [842, 476] width 538 height 842
click at [901, 117] on div "Mr. Baker Open import export" at bounding box center [842, 107] width 538 height 23
drag, startPoint x: 901, startPoint y: 117, endPoint x: 1222, endPoint y: 115, distance: 321.0
click at [1111, 115] on div "Mr. Baker Open import export" at bounding box center [842, 107] width 538 height 23
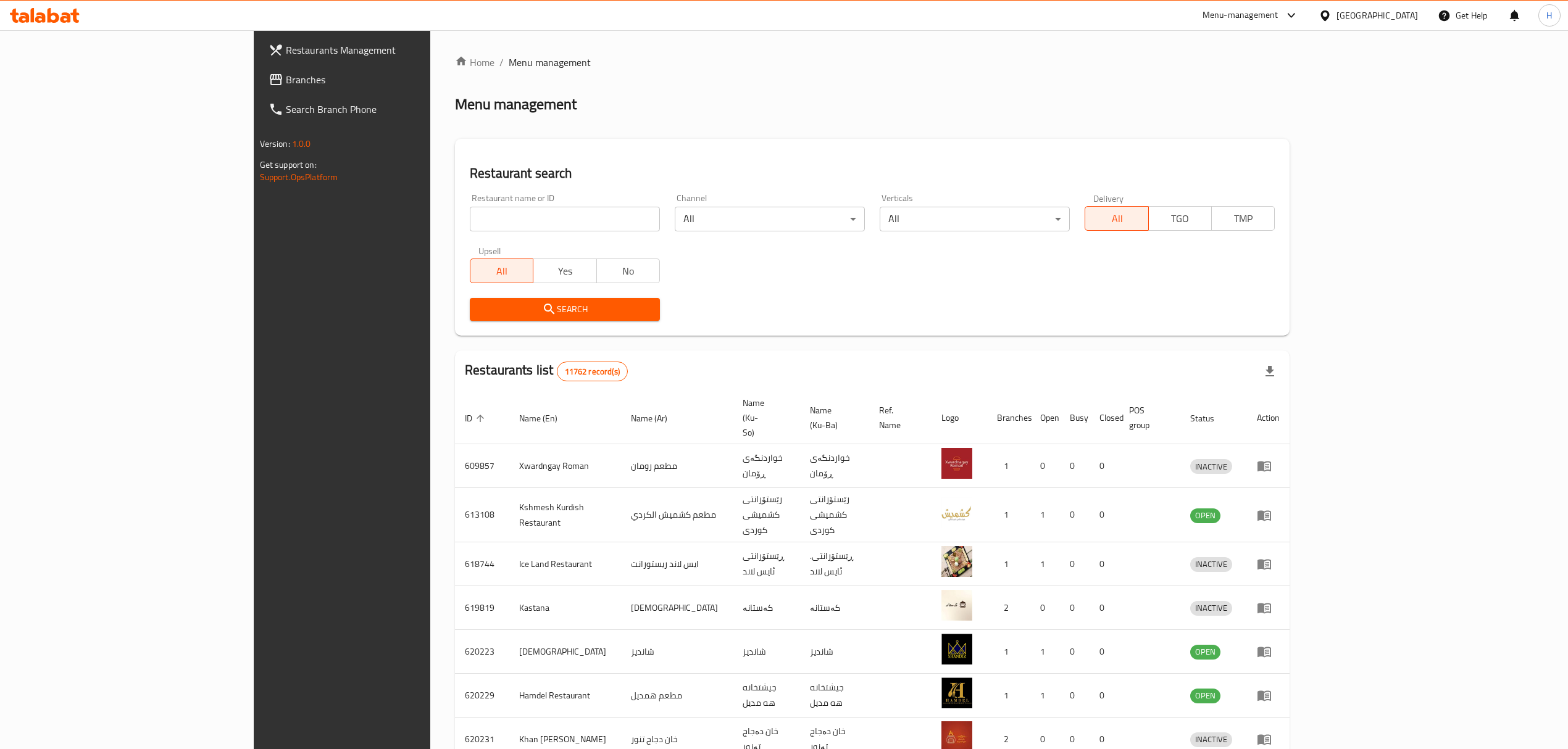
click at [470, 223] on input "search" at bounding box center [564, 219] width 190 height 24
click at [894, 159] on div "Restaurant search Restaurant name or ID Restaurant name or ID Channel All ​ Ver…" at bounding box center [872, 237] width 834 height 197
